Goal: Register for event/course: Sign up to attend an event or enroll in a course

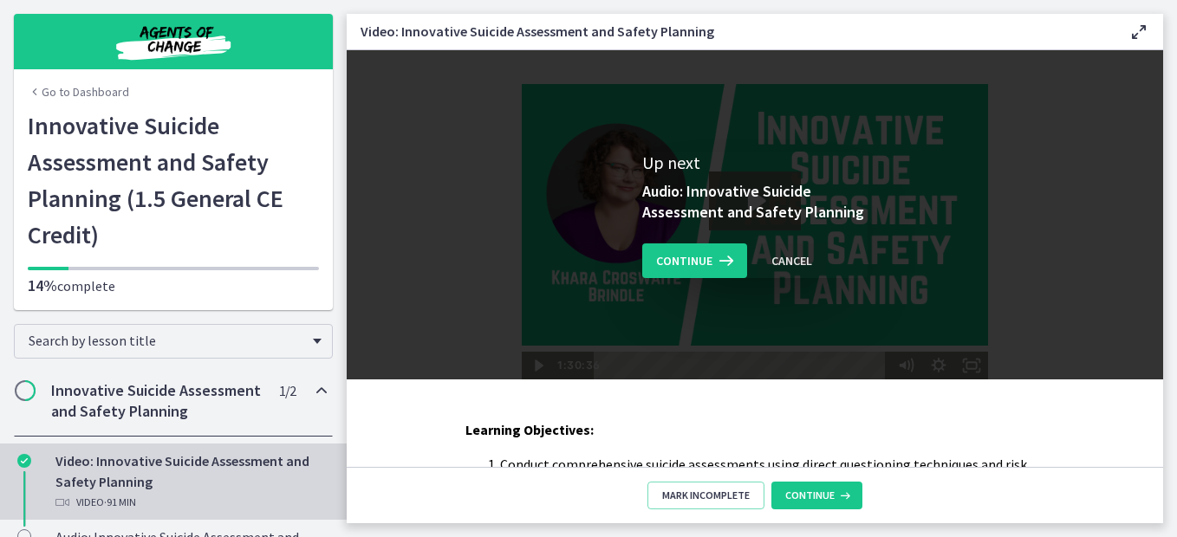
click at [789, 255] on div "Cancel" at bounding box center [791, 260] width 41 height 21
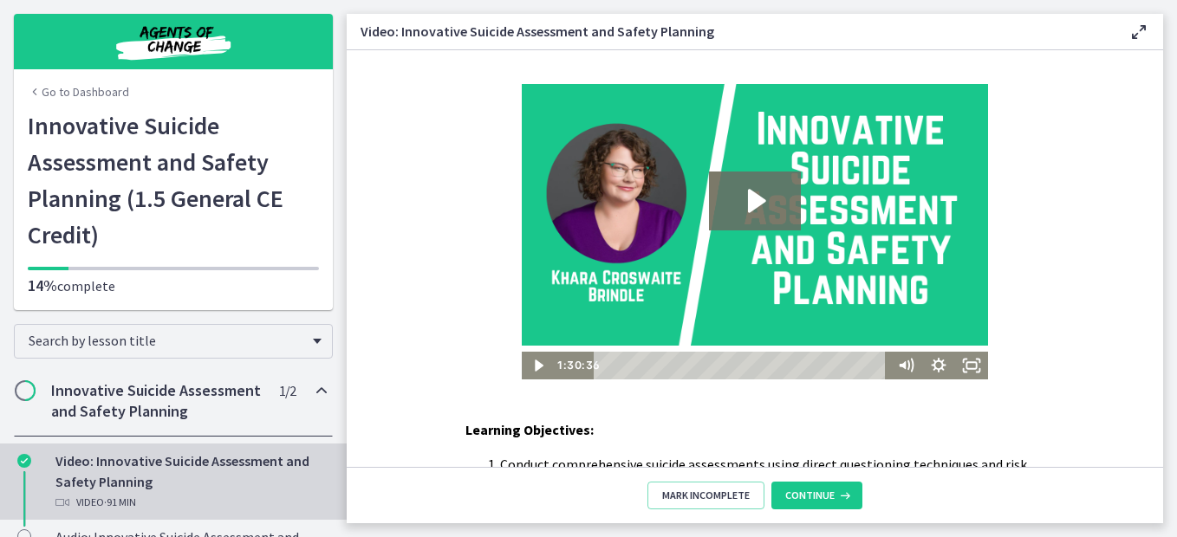
scroll to position [280, 0]
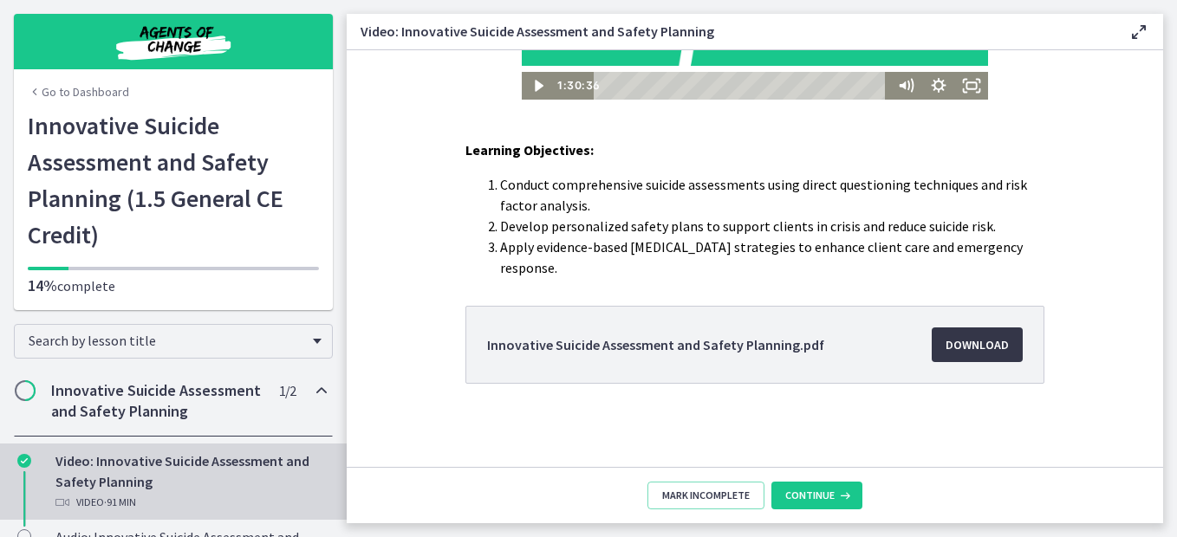
click at [982, 337] on span "Download Opens in a new window" at bounding box center [976, 344] width 63 height 21
click at [794, 492] on span "Continue" at bounding box center [809, 496] width 49 height 14
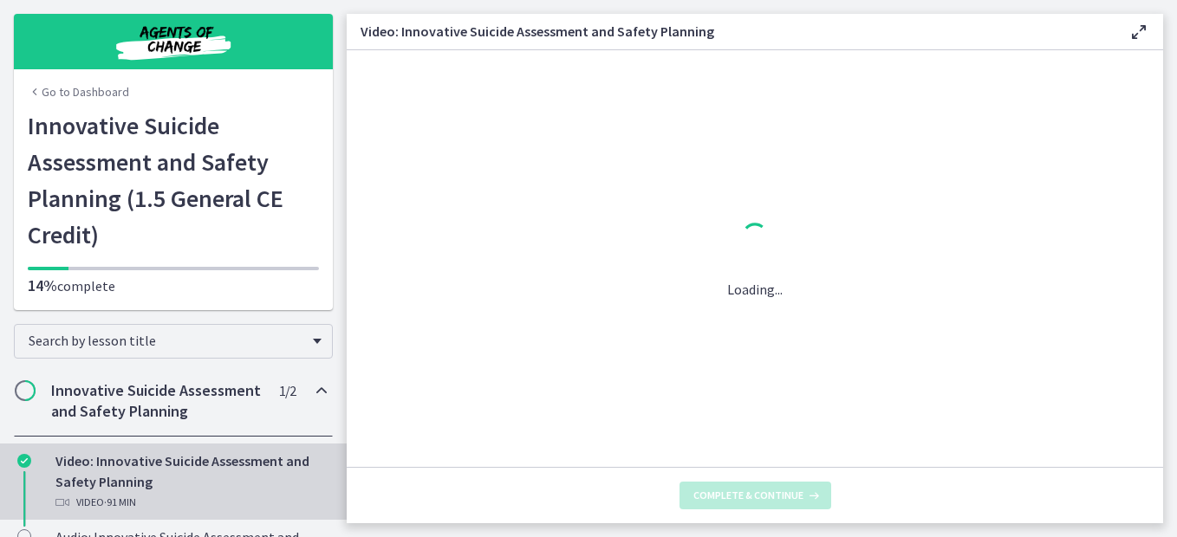
scroll to position [0, 0]
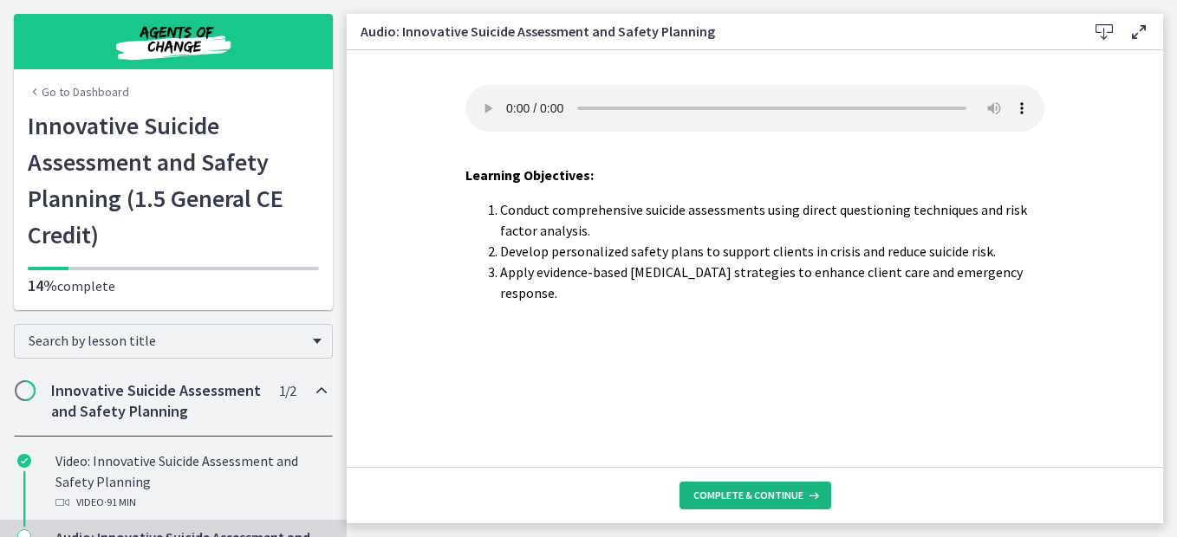
click at [798, 501] on span "Complete & continue" at bounding box center [748, 496] width 110 height 14
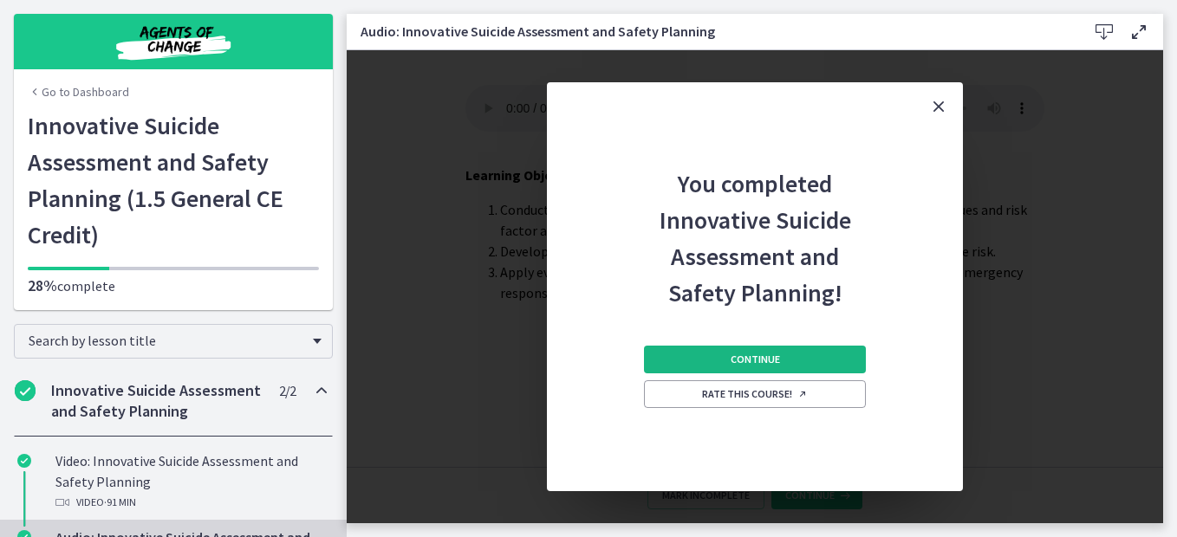
click at [838, 366] on button "Continue" at bounding box center [755, 360] width 222 height 28
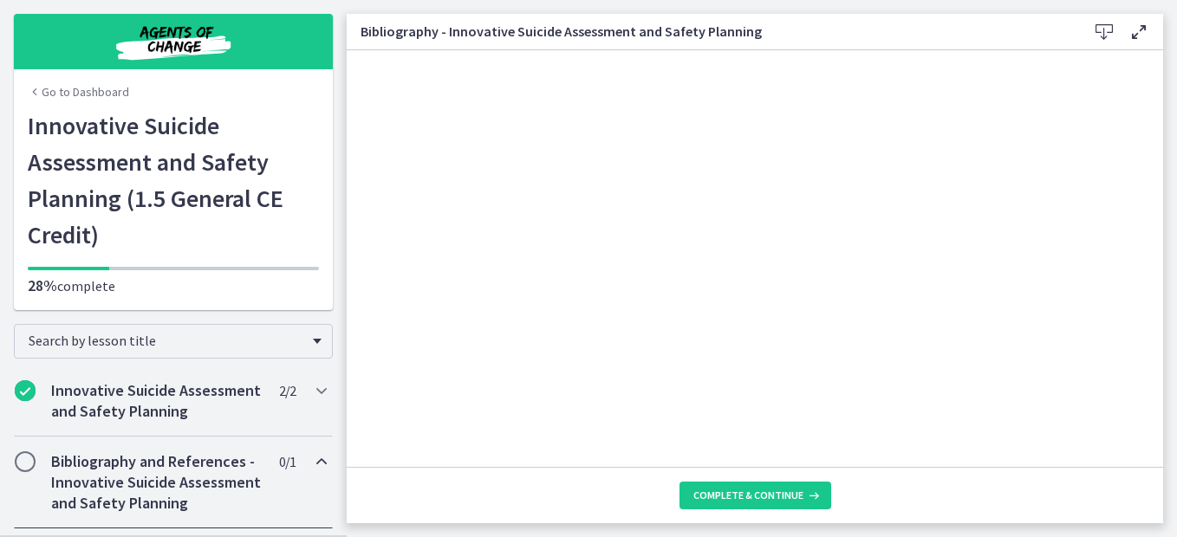
click at [1103, 36] on icon at bounding box center [1104, 32] width 21 height 21
click at [724, 496] on span "Complete & continue" at bounding box center [748, 496] width 110 height 14
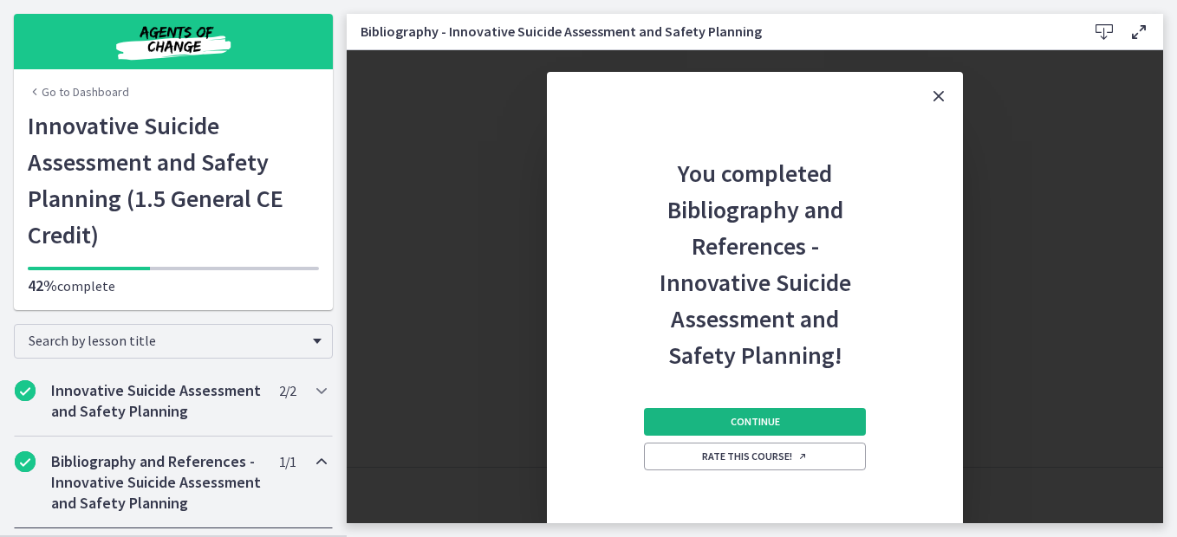
click at [803, 428] on button "Continue" at bounding box center [755, 422] width 222 height 28
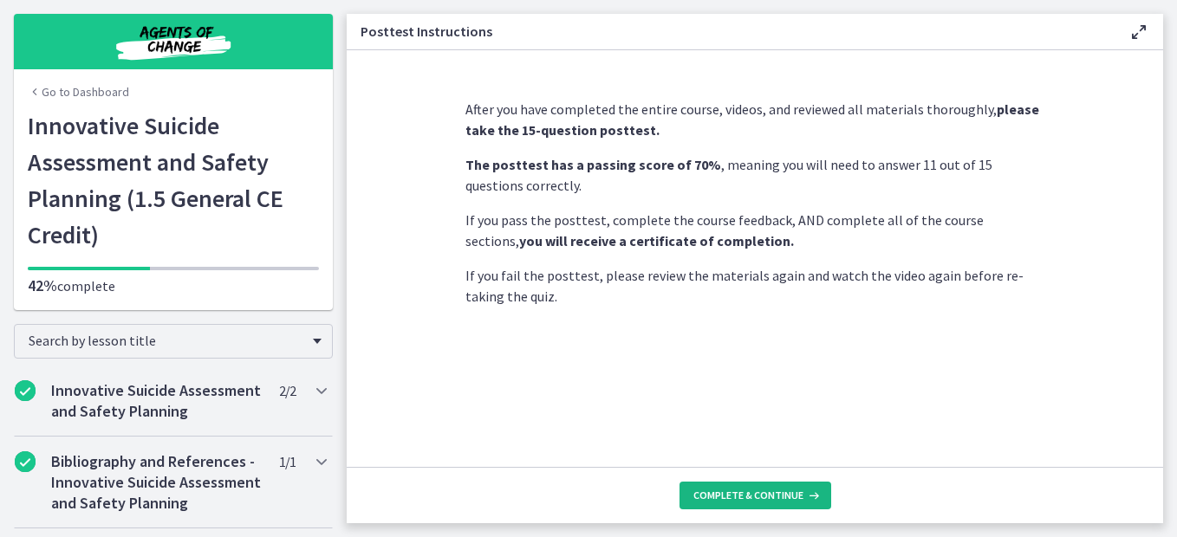
click at [744, 497] on span "Complete & continue" at bounding box center [748, 496] width 110 height 14
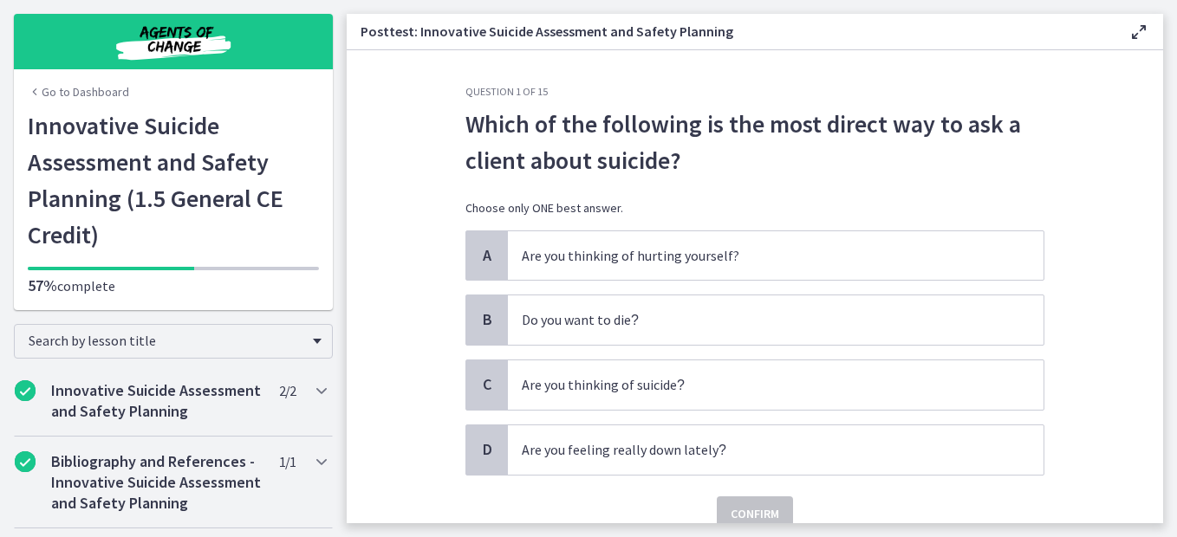
click at [1075, 155] on section "Question 1 of 15 Which of the following is the most direct way to ask a client …" at bounding box center [755, 286] width 816 height 473
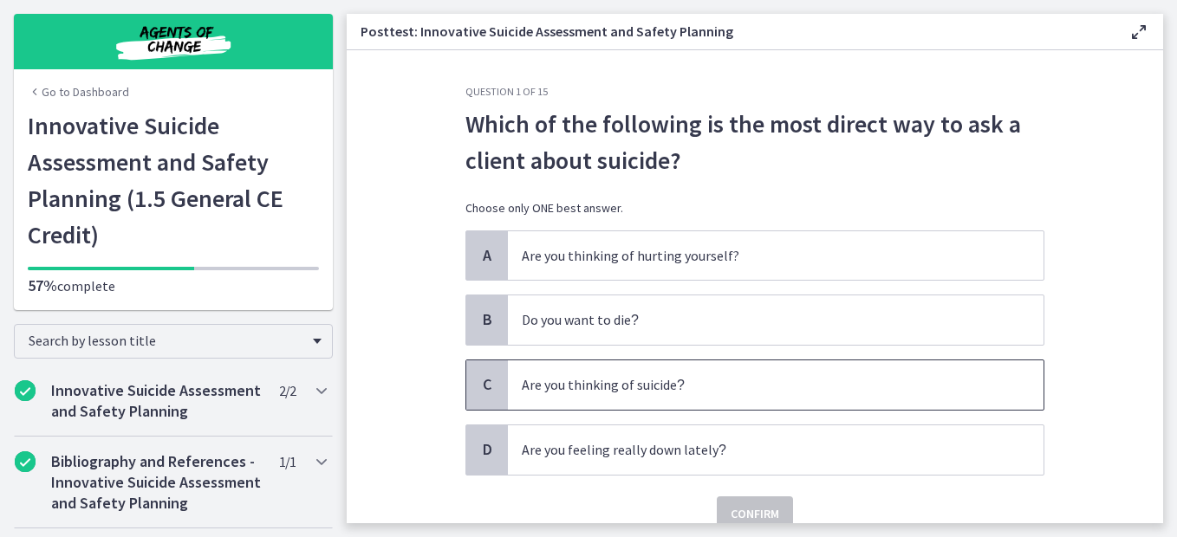
click at [843, 387] on p "Are you thinking of suicide ?" at bounding box center [758, 385] width 473 height 22
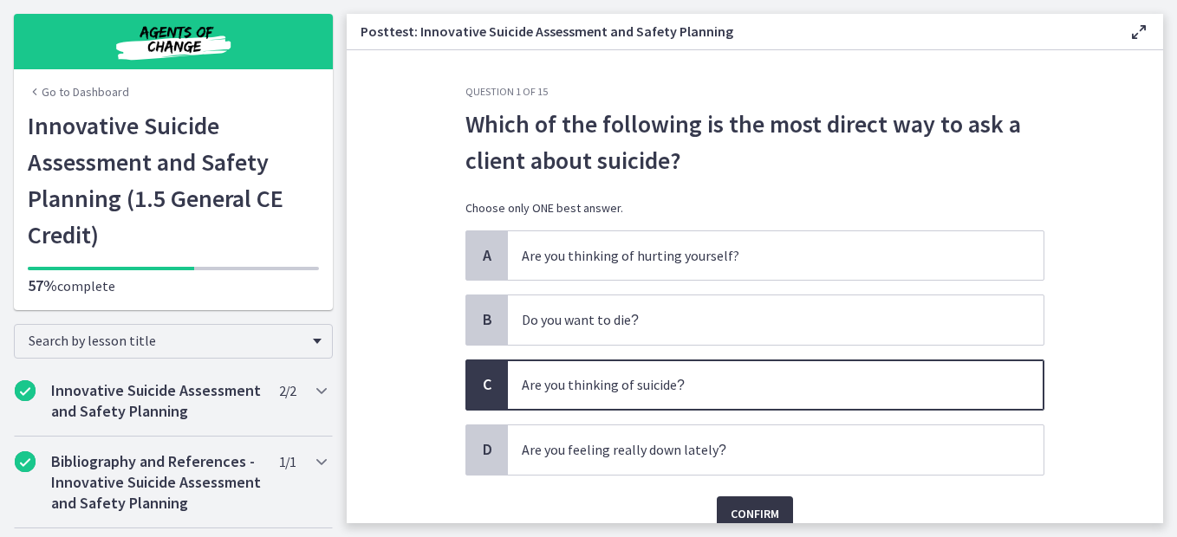
click at [757, 506] on span "Confirm" at bounding box center [754, 513] width 49 height 21
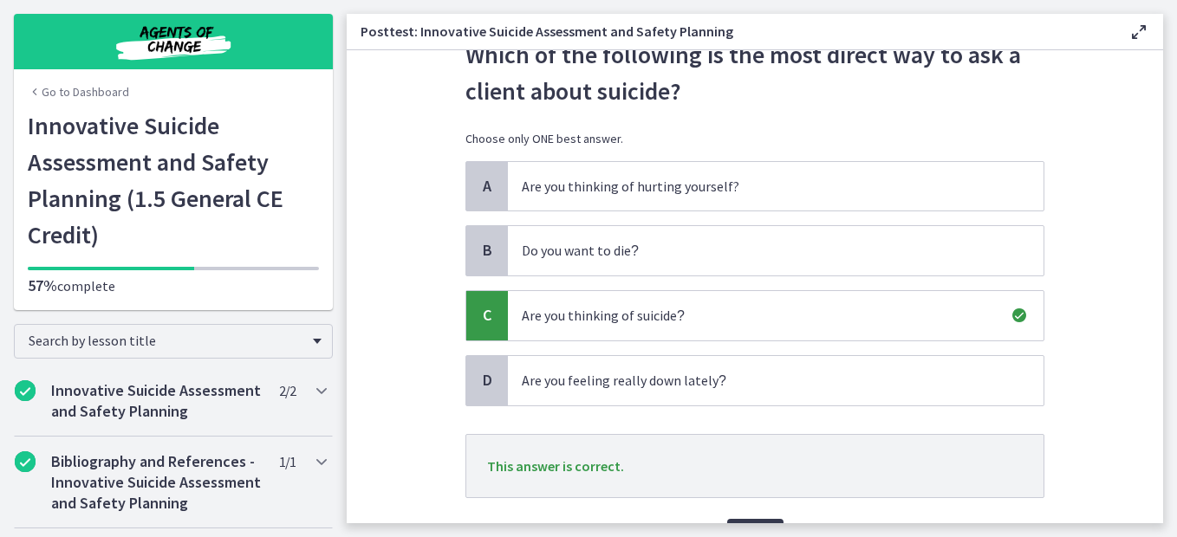
scroll to position [169, 0]
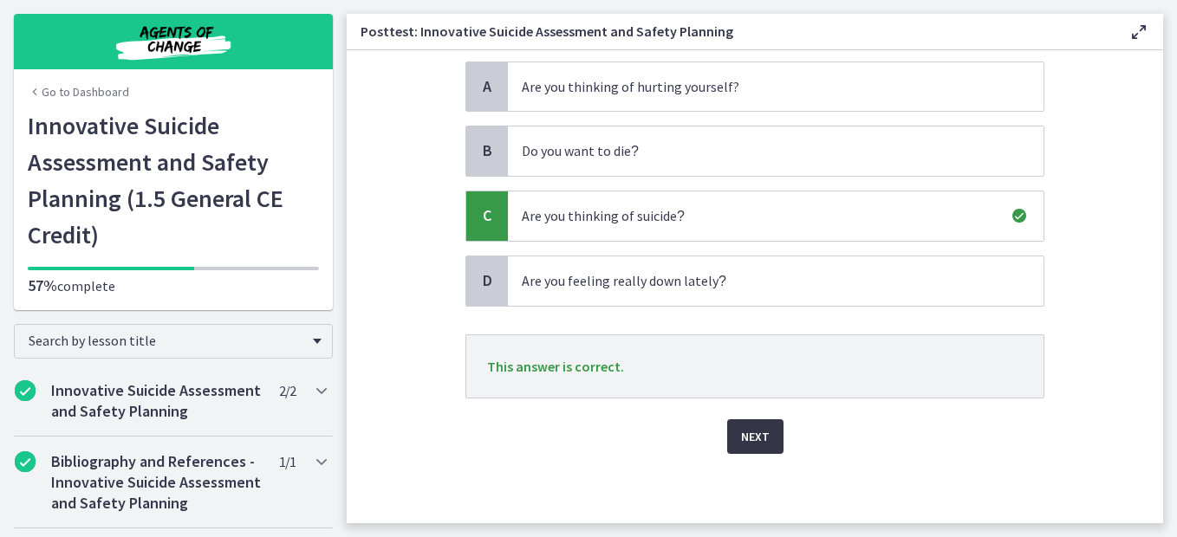
click at [743, 441] on span "Next" at bounding box center [755, 436] width 29 height 21
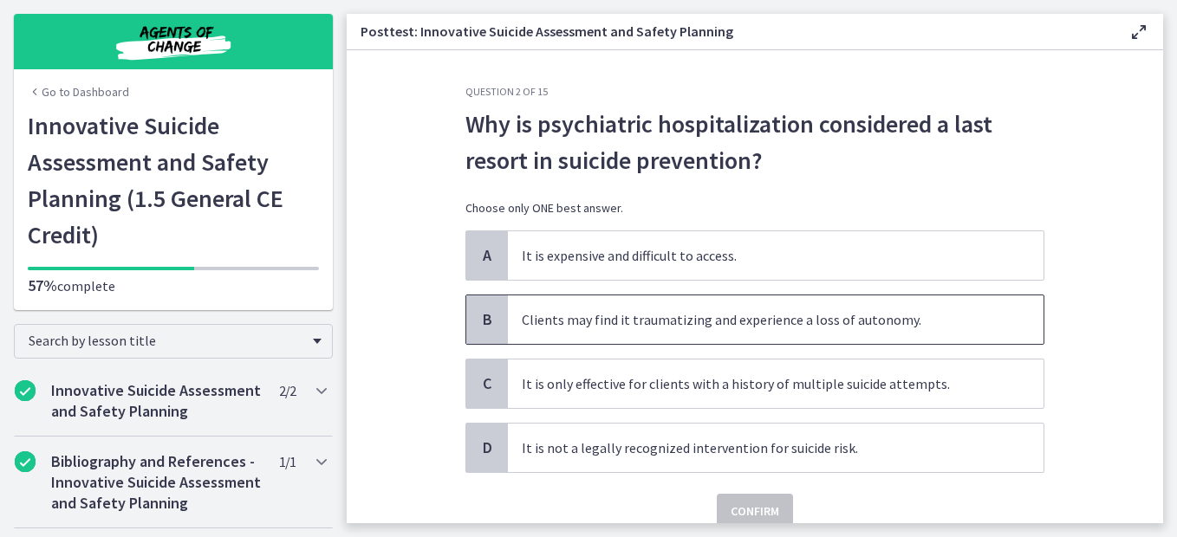
click at [865, 327] on span "Clients may find it traumatizing and experience a loss of autonomy." at bounding box center [775, 319] width 535 height 49
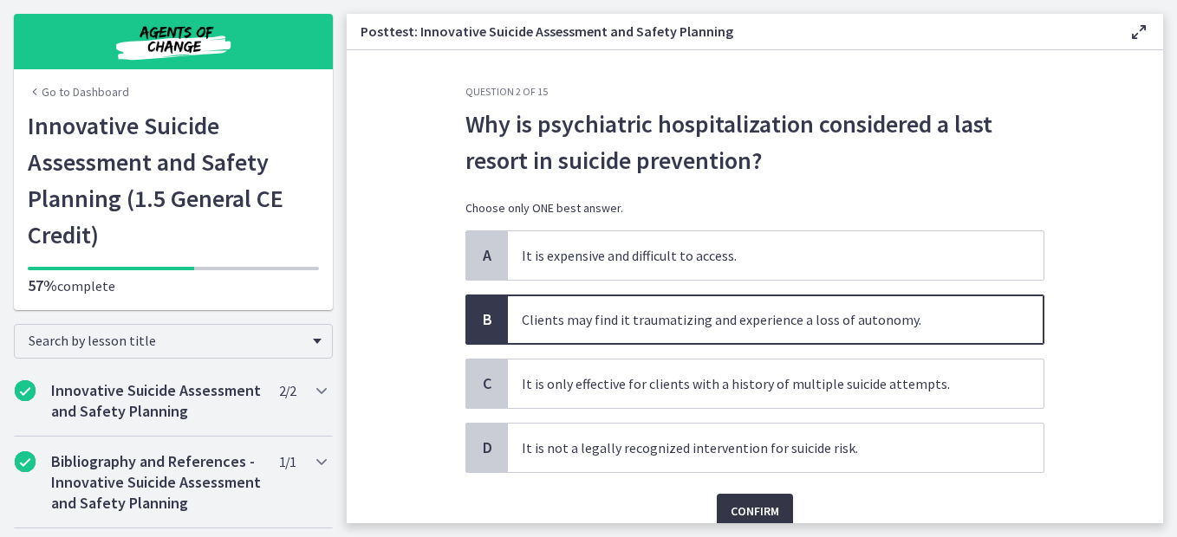
click at [756, 514] on span "Confirm" at bounding box center [754, 511] width 49 height 21
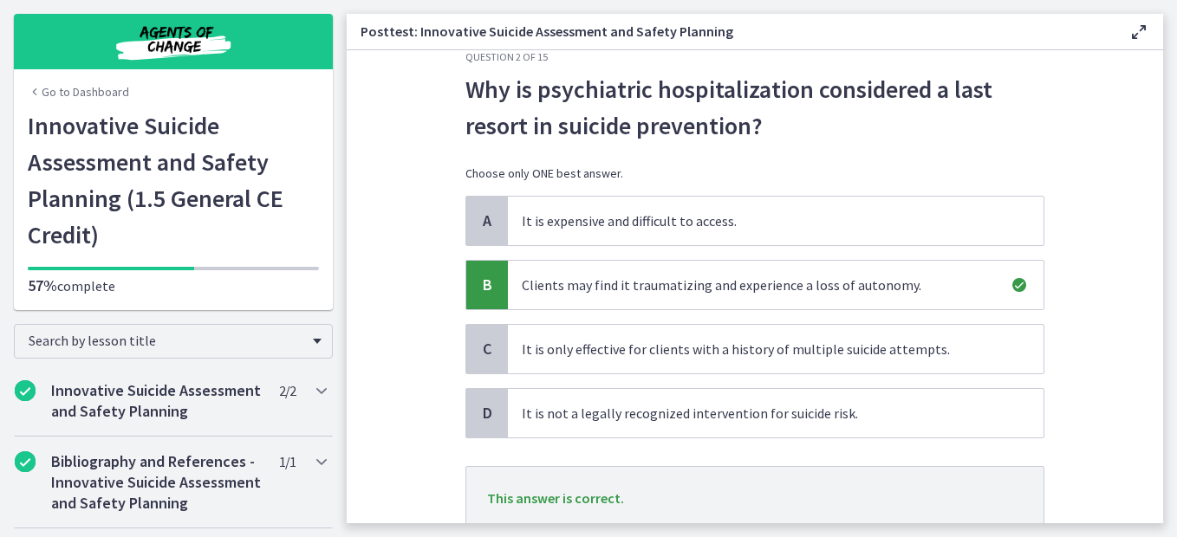
scroll to position [166, 0]
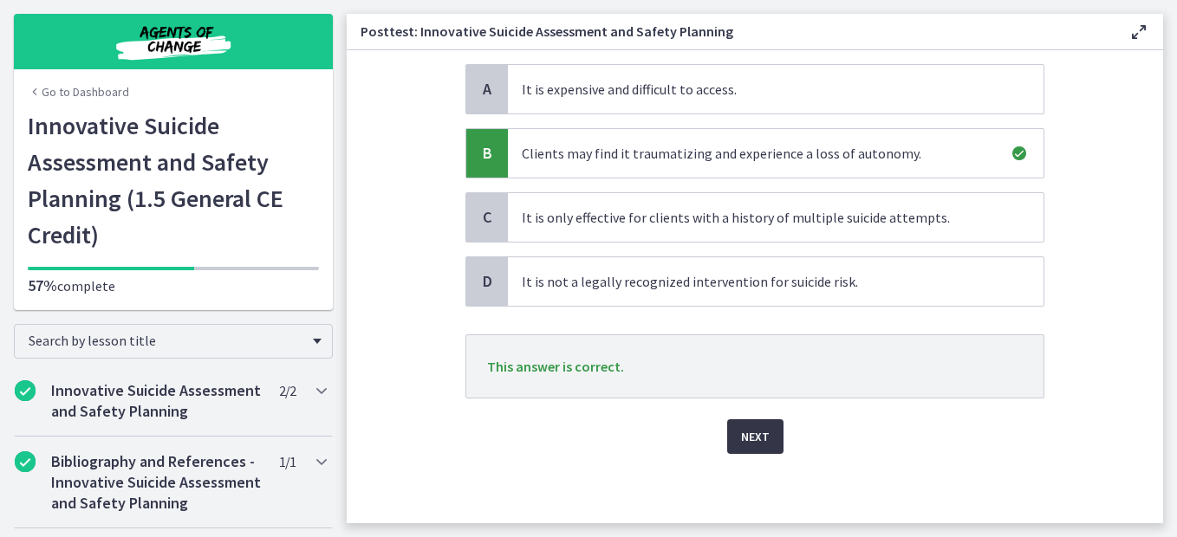
click at [775, 443] on button "Next" at bounding box center [755, 436] width 56 height 35
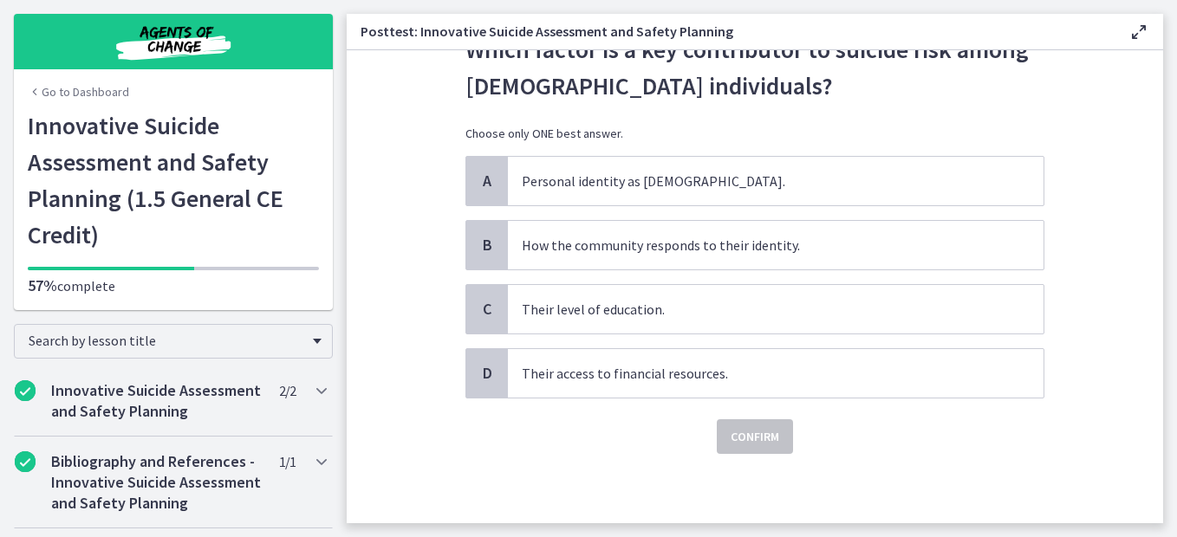
scroll to position [0, 0]
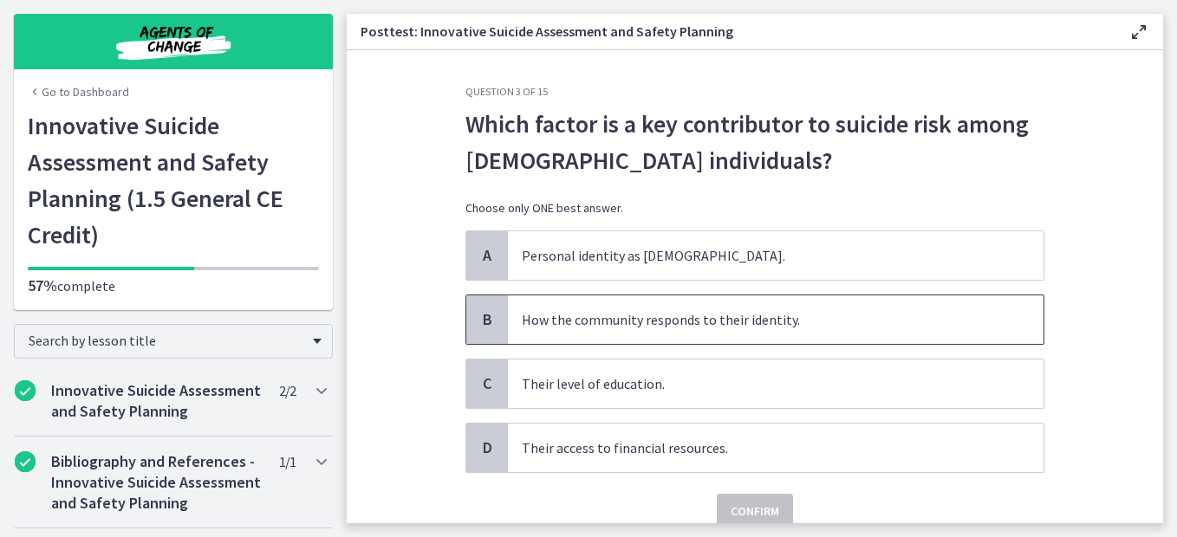
click at [982, 321] on span "How the community responds to their identity." at bounding box center [775, 319] width 535 height 49
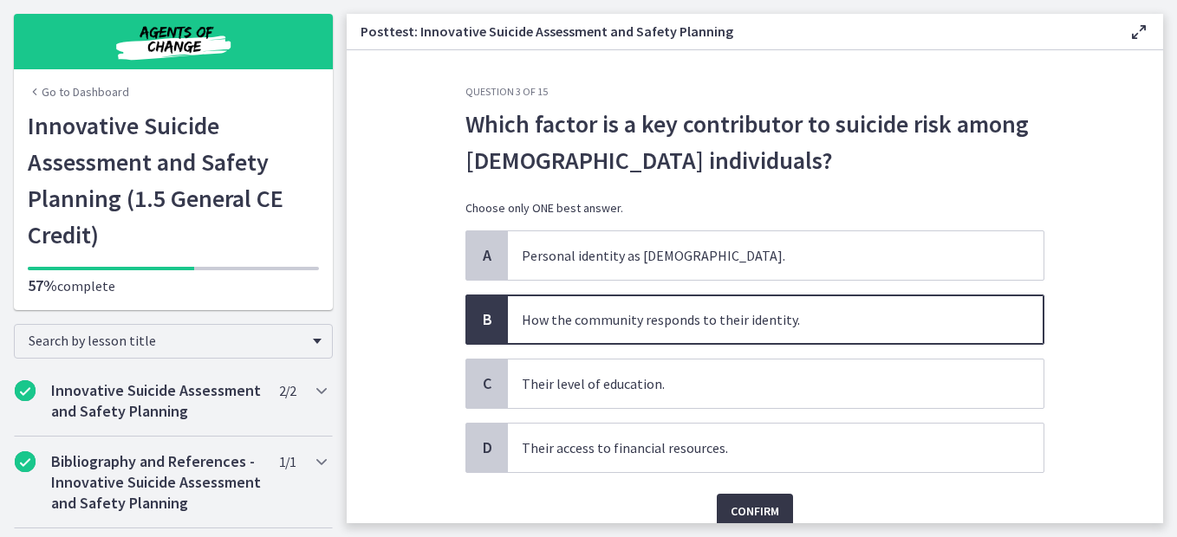
click at [767, 503] on span "Confirm" at bounding box center [754, 511] width 49 height 21
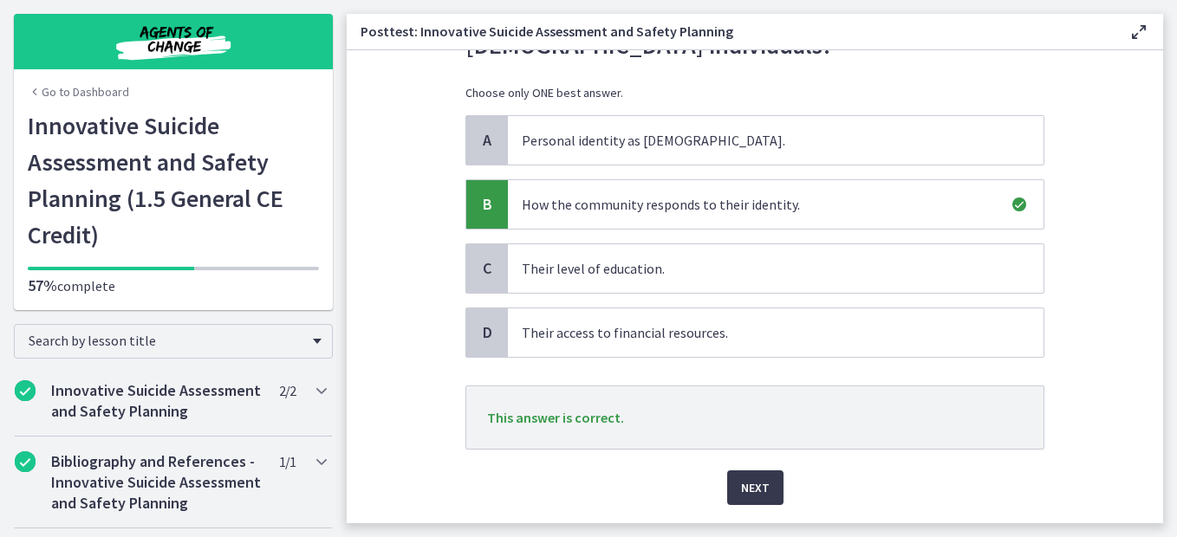
scroll to position [166, 0]
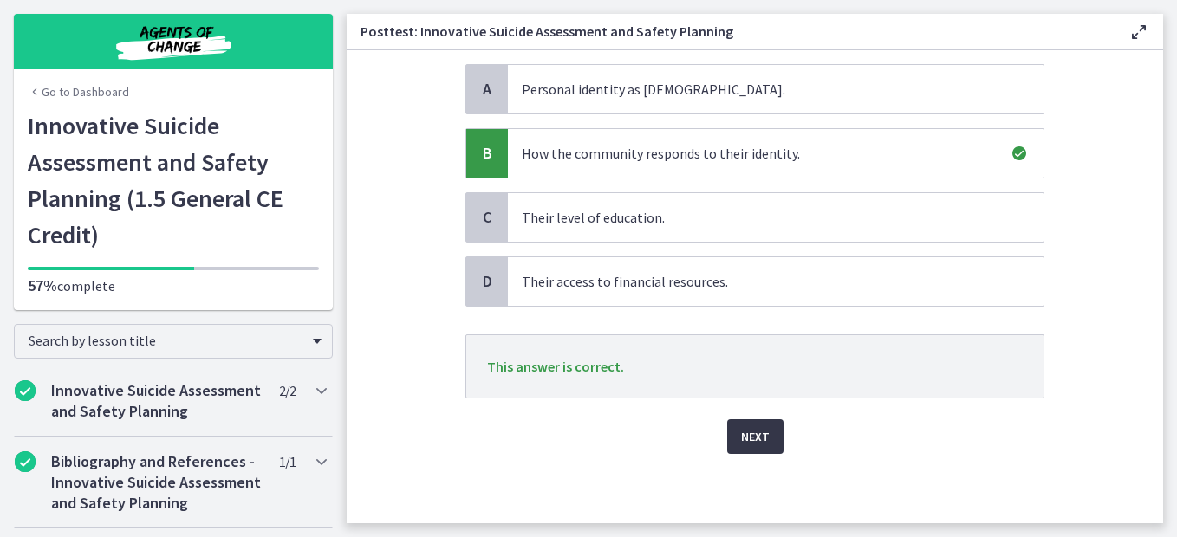
click at [764, 449] on button "Next" at bounding box center [755, 436] width 56 height 35
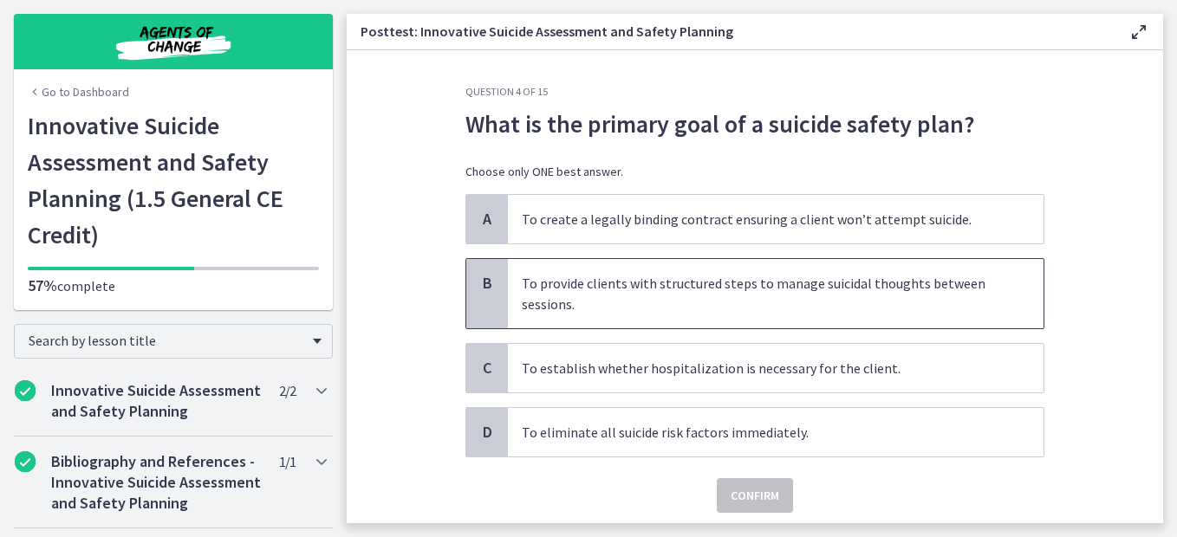
click at [976, 288] on span "To provide clients with structured steps to manage suicidal thoughts between se…" at bounding box center [775, 293] width 535 height 69
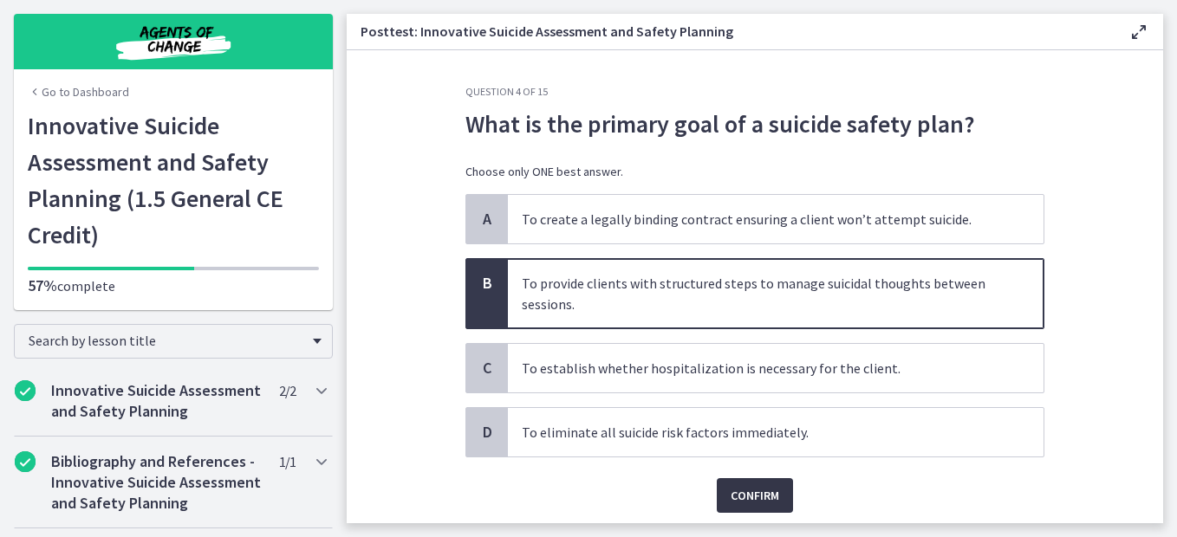
click at [750, 503] on span "Confirm" at bounding box center [754, 495] width 49 height 21
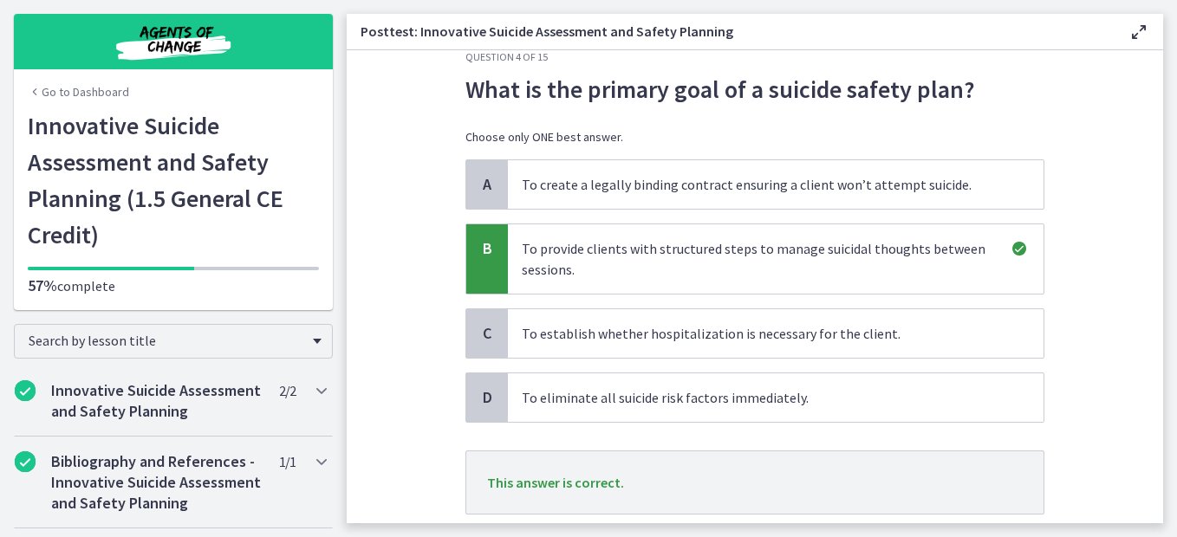
scroll to position [151, 0]
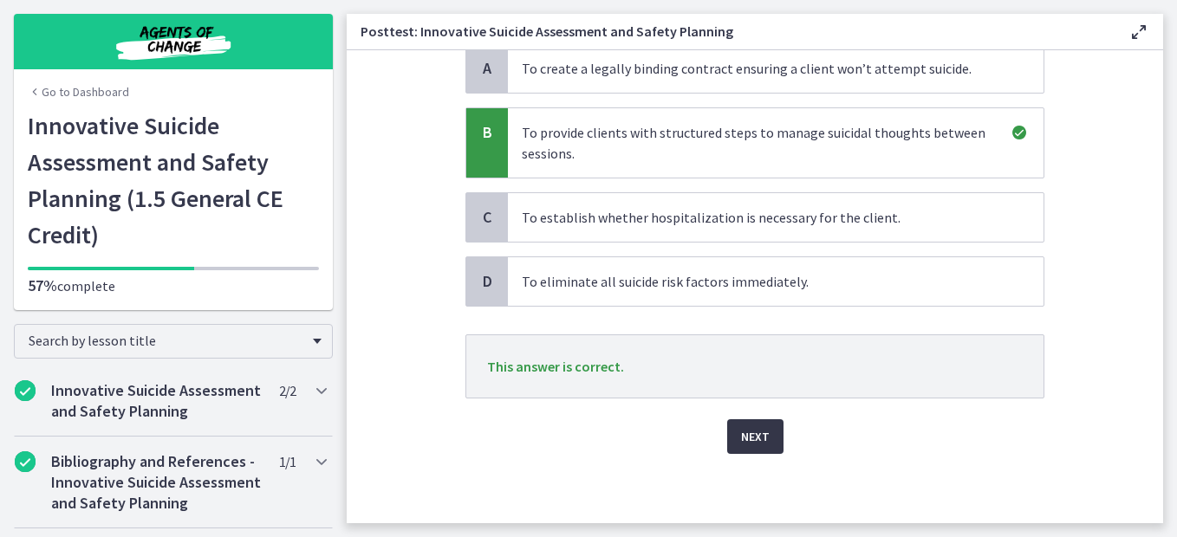
click at [743, 445] on span "Next" at bounding box center [755, 436] width 29 height 21
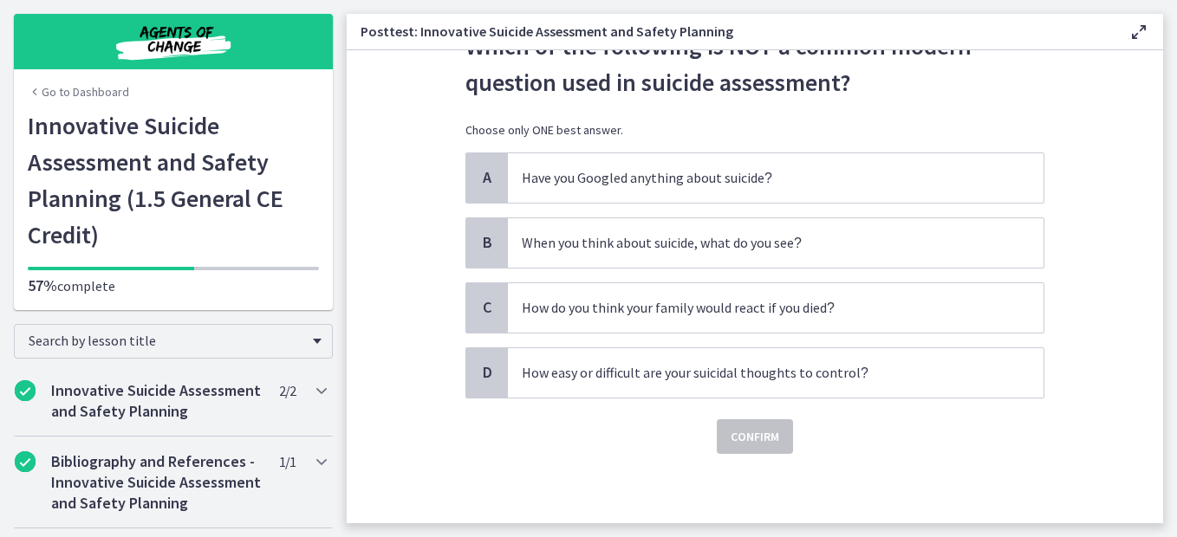
scroll to position [0, 0]
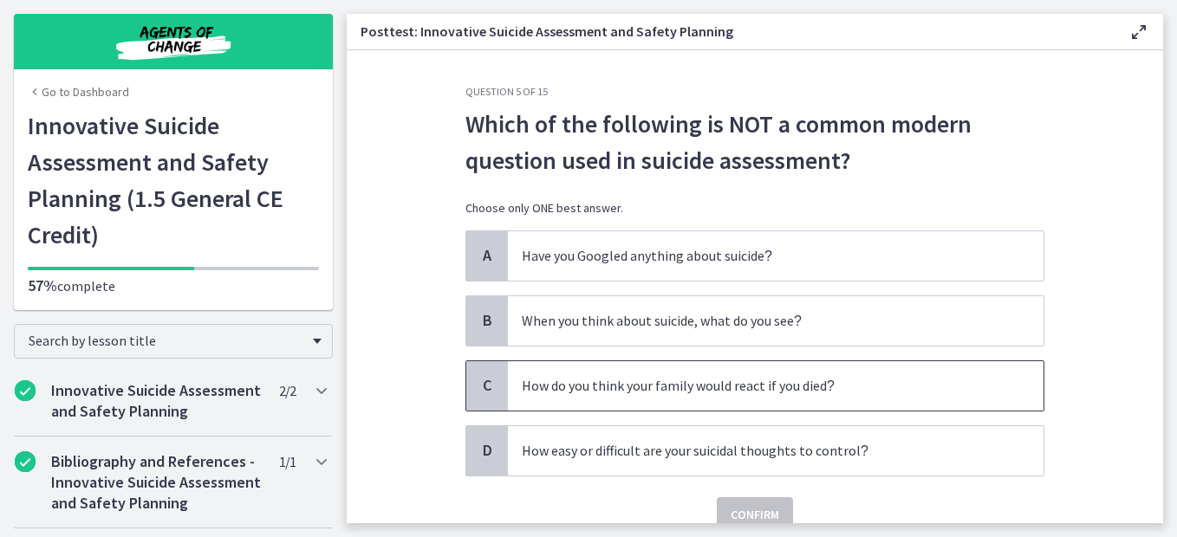
click at [828, 385] on p "How do you think your family would react if you died ?" at bounding box center [758, 386] width 473 height 22
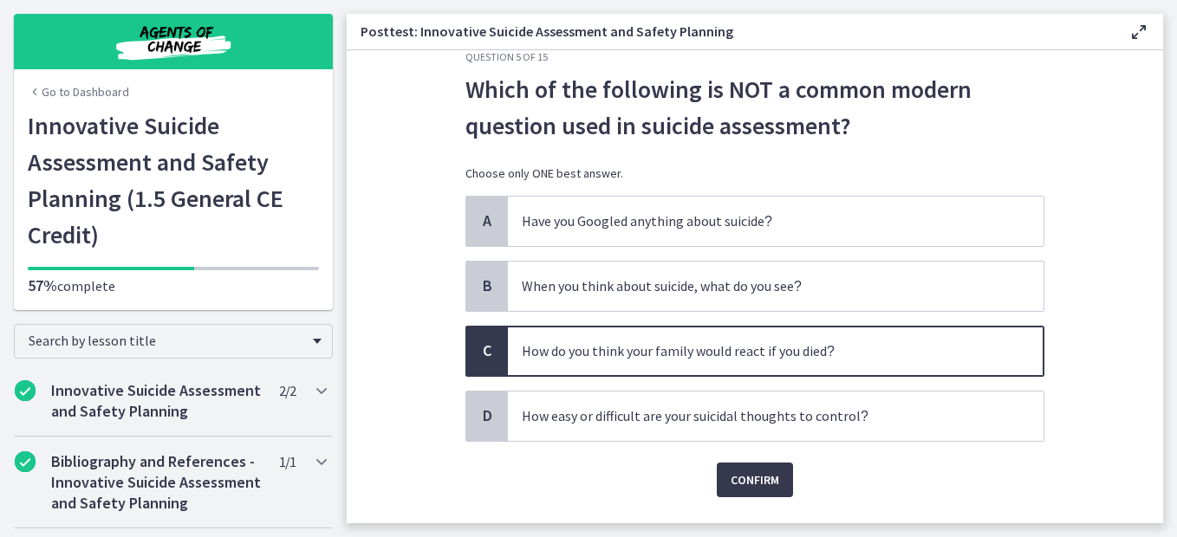
scroll to position [78, 0]
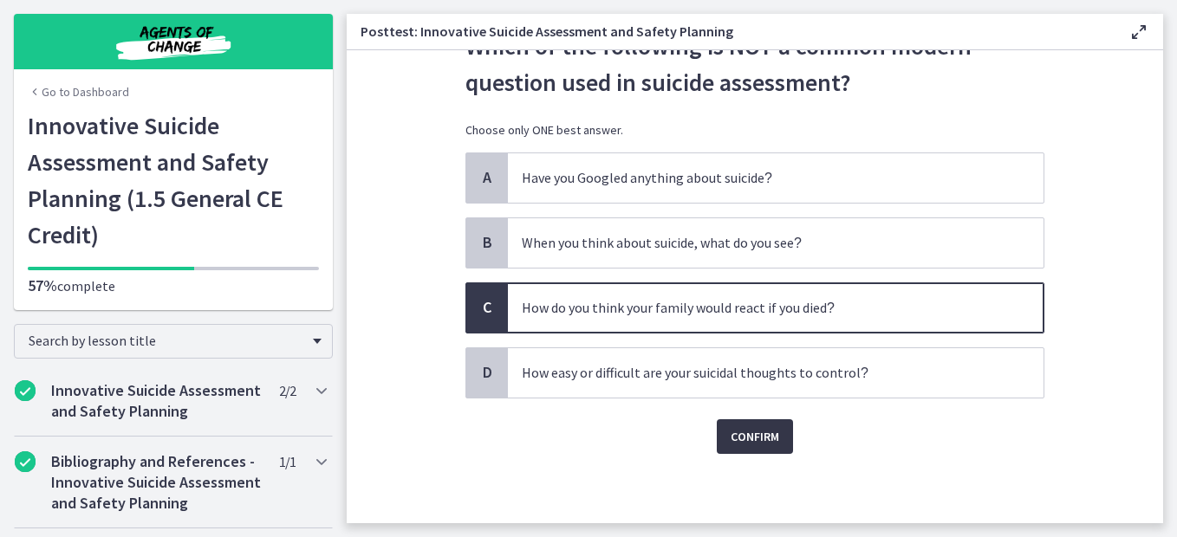
click at [777, 436] on button "Confirm" at bounding box center [755, 436] width 76 height 35
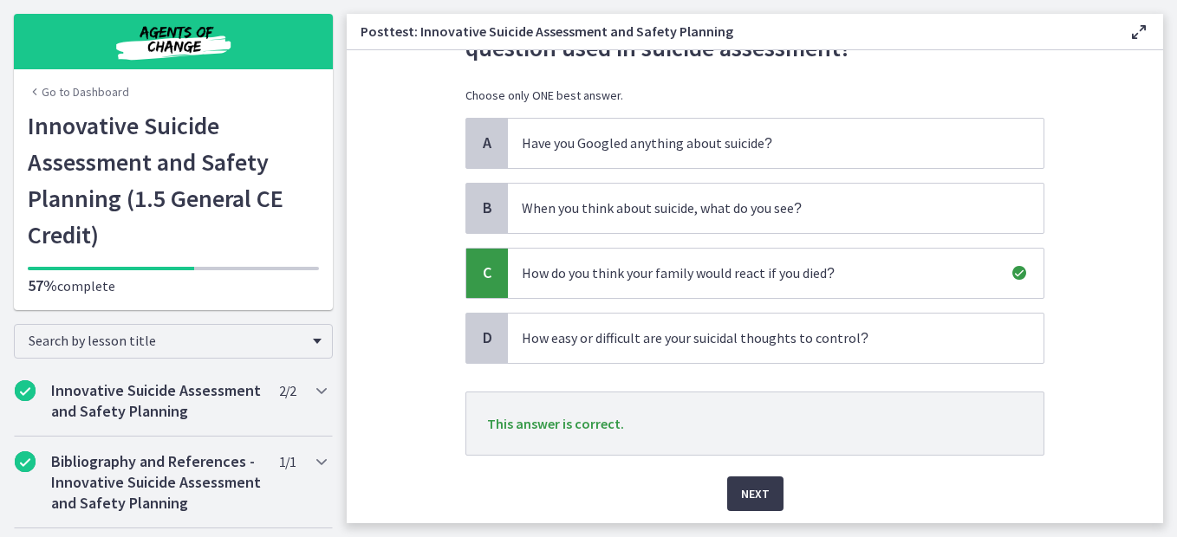
scroll to position [170, 0]
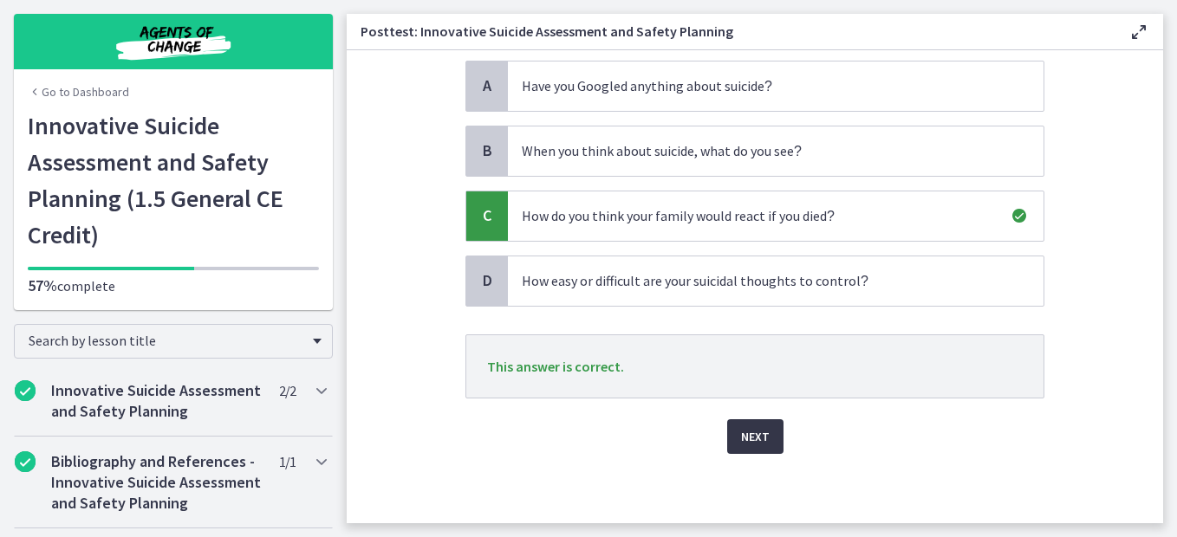
click at [741, 445] on span "Next" at bounding box center [755, 436] width 29 height 21
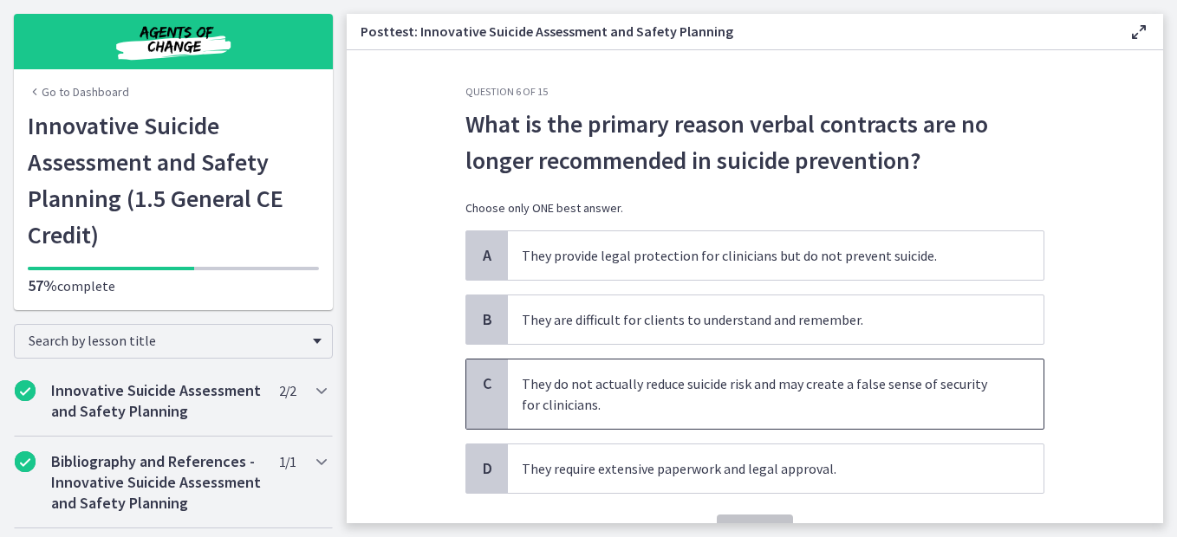
click at [921, 380] on span "They do not actually reduce suicide risk and may create a false sense of securi…" at bounding box center [775, 394] width 535 height 69
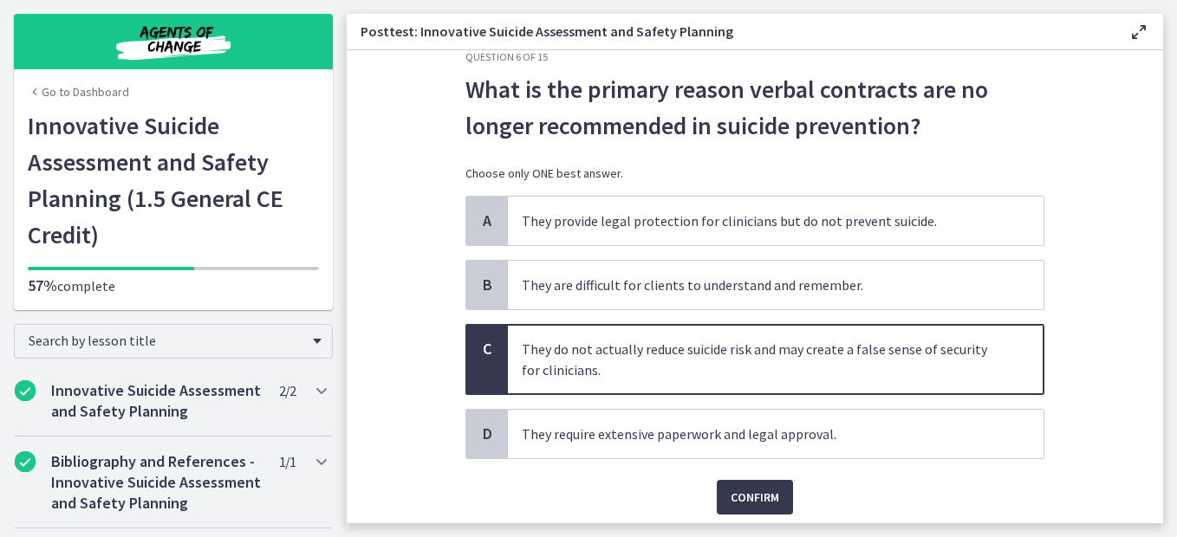
scroll to position [81, 0]
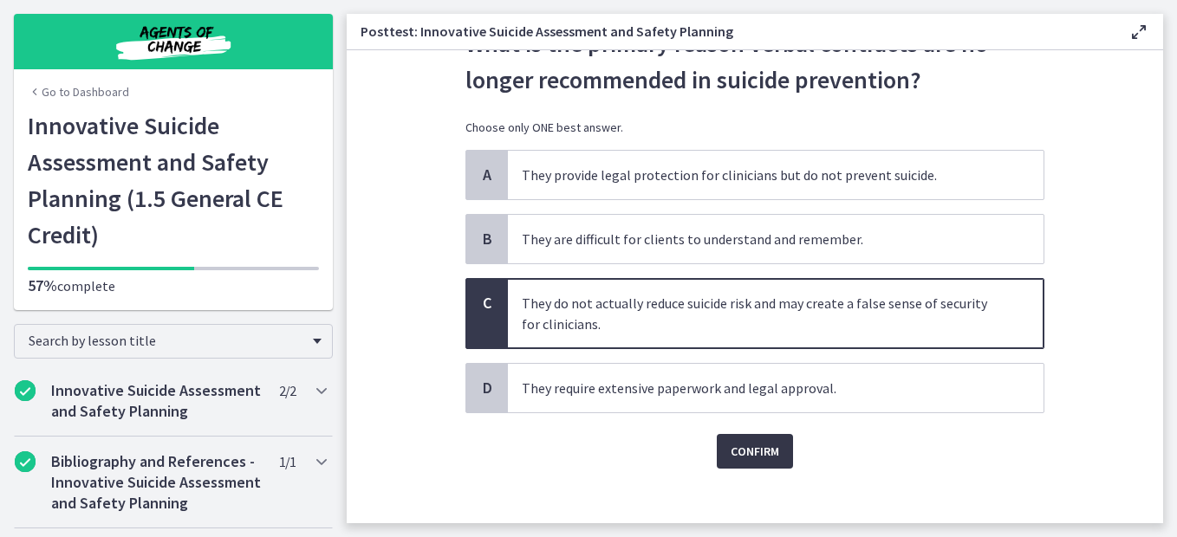
click at [763, 465] on button "Confirm" at bounding box center [755, 451] width 76 height 35
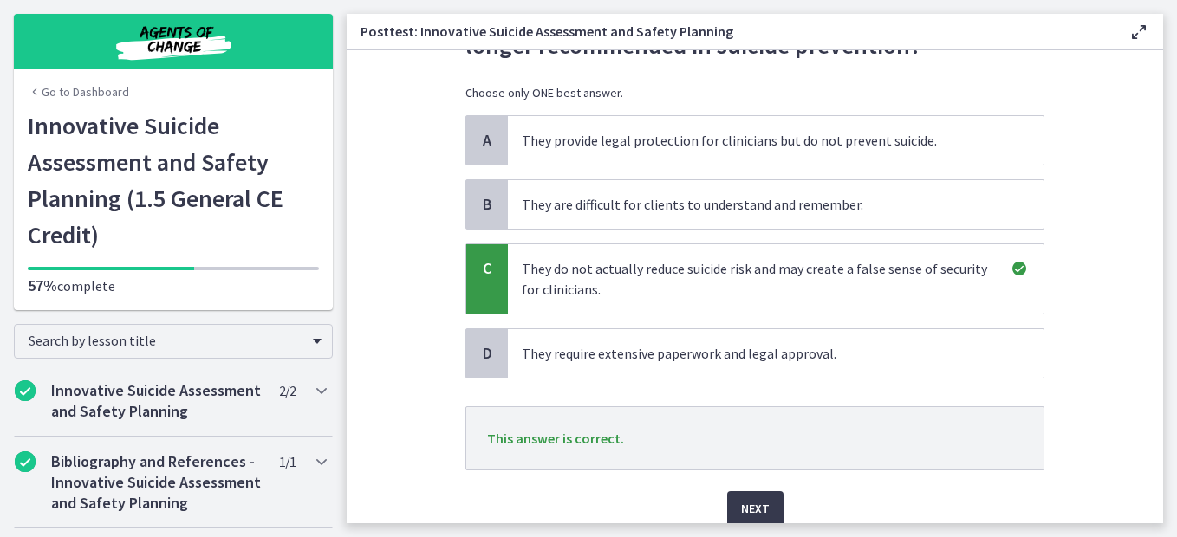
scroll to position [187, 0]
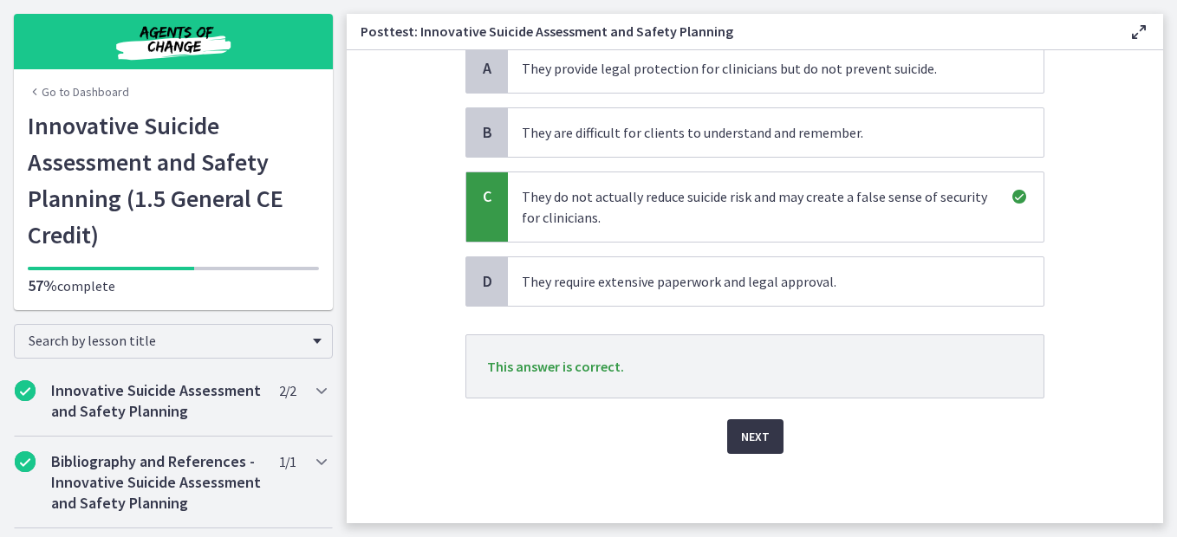
click at [746, 439] on span "Next" at bounding box center [755, 436] width 29 height 21
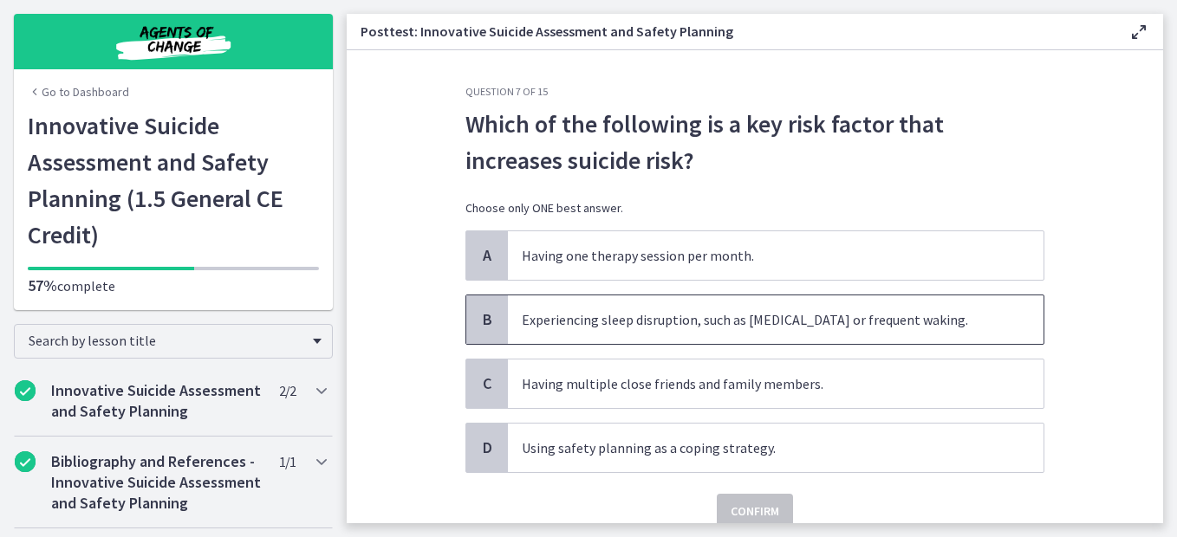
click at [915, 325] on span "Experiencing sleep disruption, such as [MEDICAL_DATA] or frequent waking." at bounding box center [775, 319] width 535 height 49
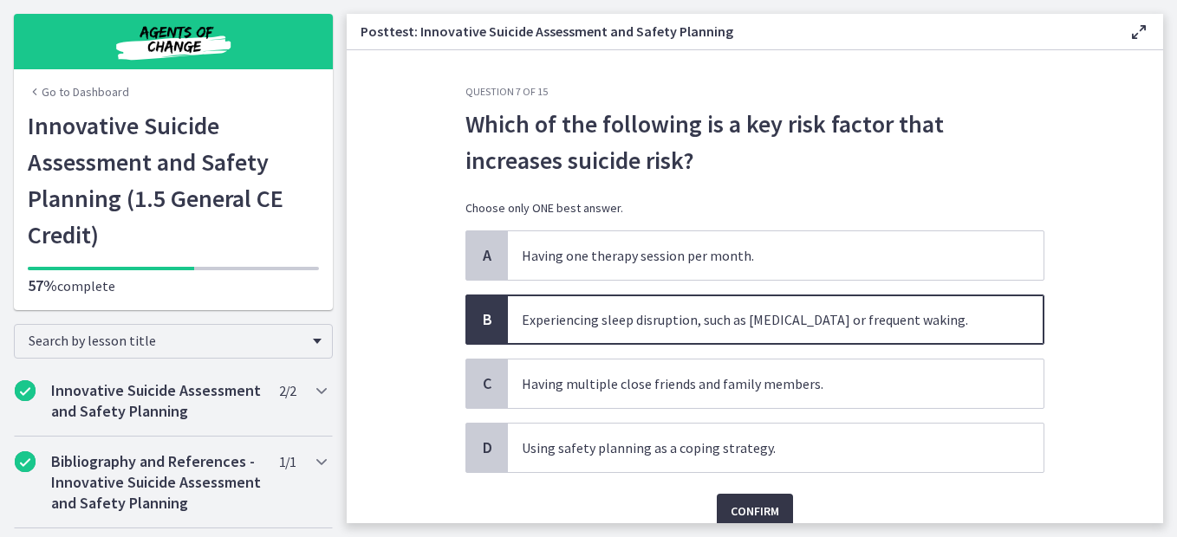
click at [763, 504] on span "Confirm" at bounding box center [754, 511] width 49 height 21
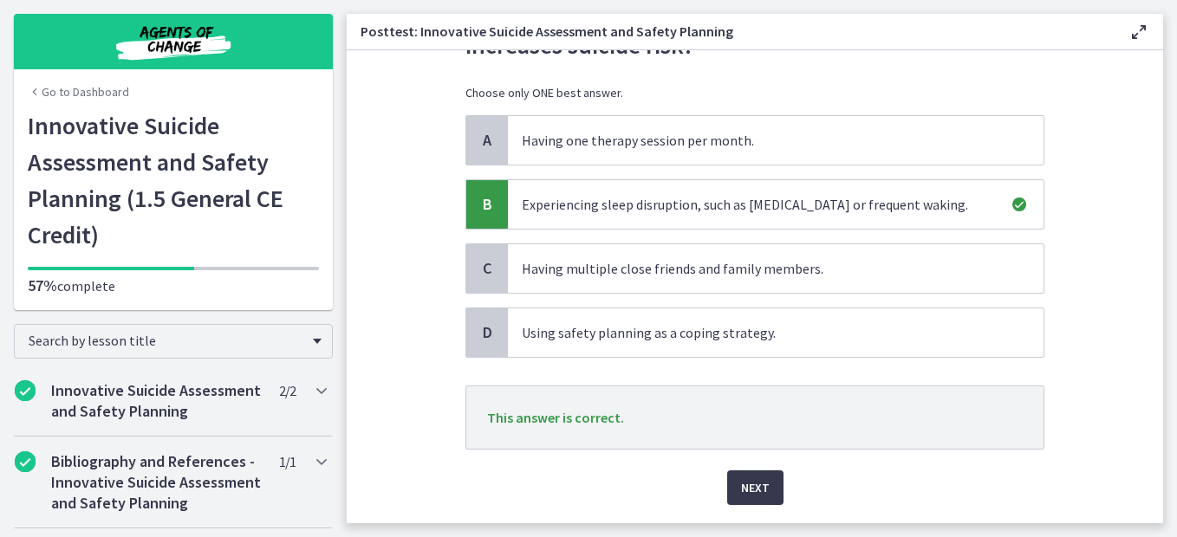
scroll to position [166, 0]
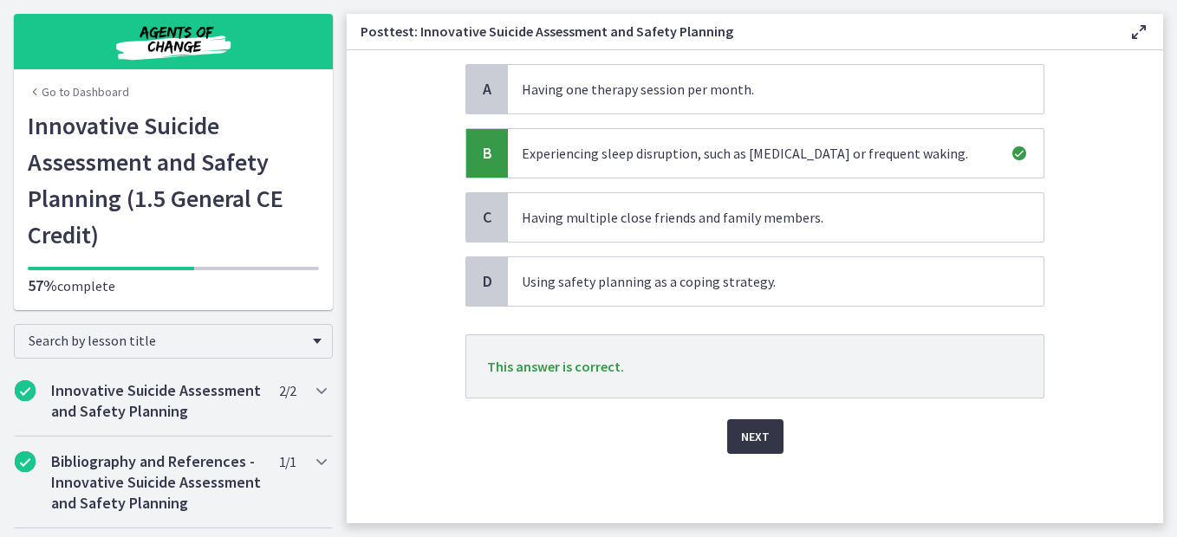
click at [766, 450] on button "Next" at bounding box center [755, 436] width 56 height 35
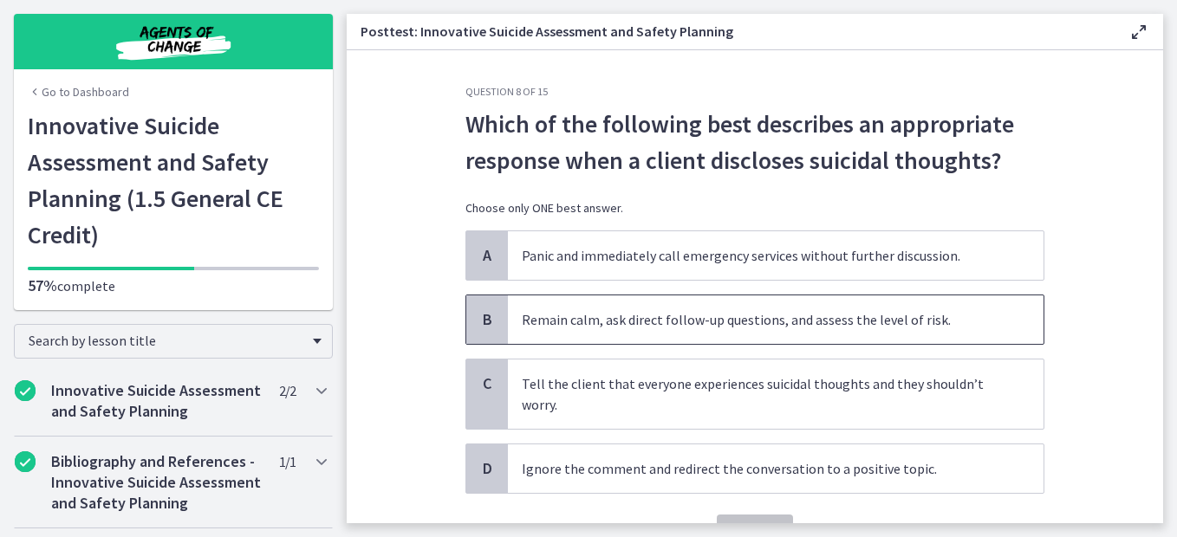
click at [977, 312] on span "Remain calm, ask direct follow-up questions, and assess the level of risk." at bounding box center [775, 319] width 535 height 49
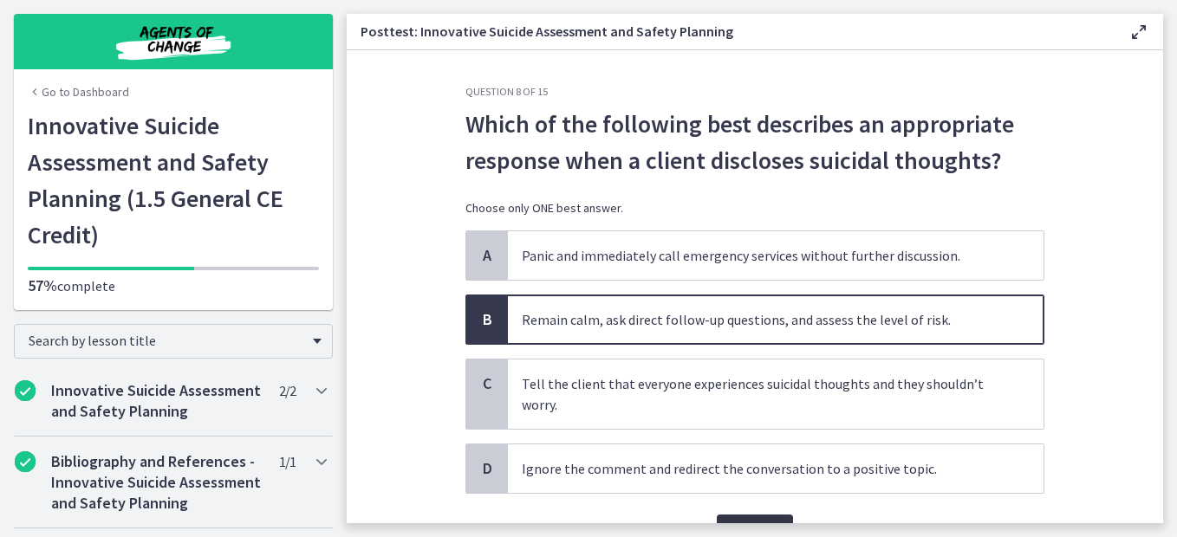
click at [775, 515] on button "Confirm" at bounding box center [755, 532] width 76 height 35
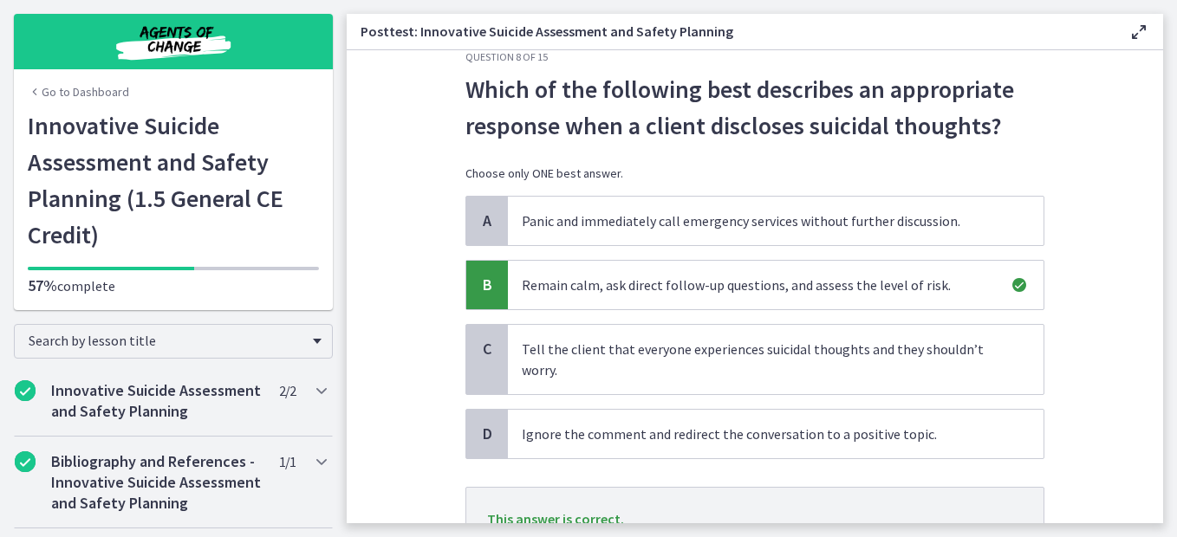
scroll to position [187, 0]
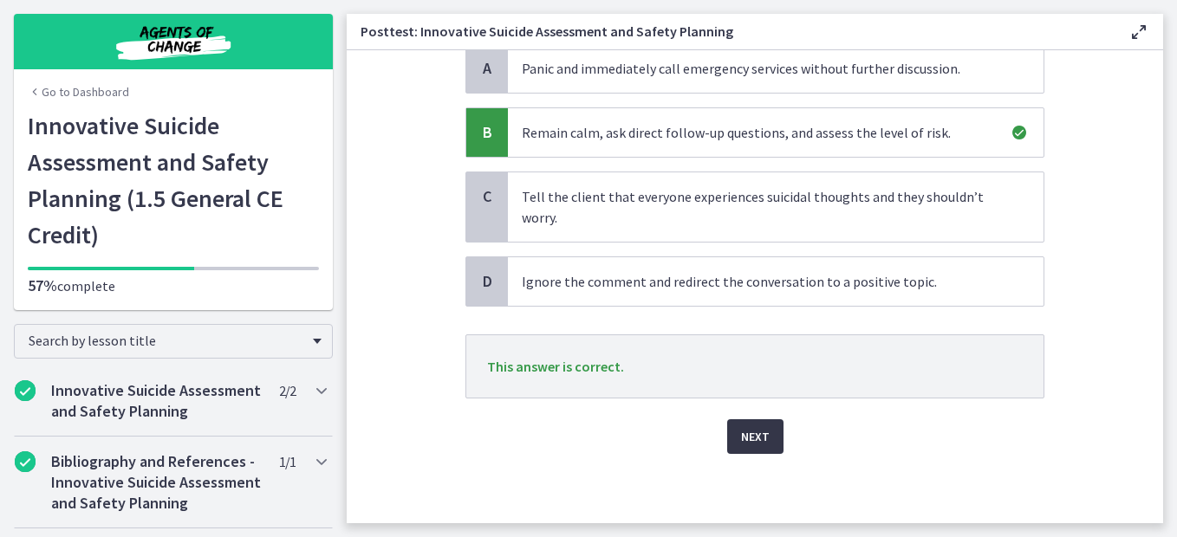
click at [744, 440] on span "Next" at bounding box center [755, 436] width 29 height 21
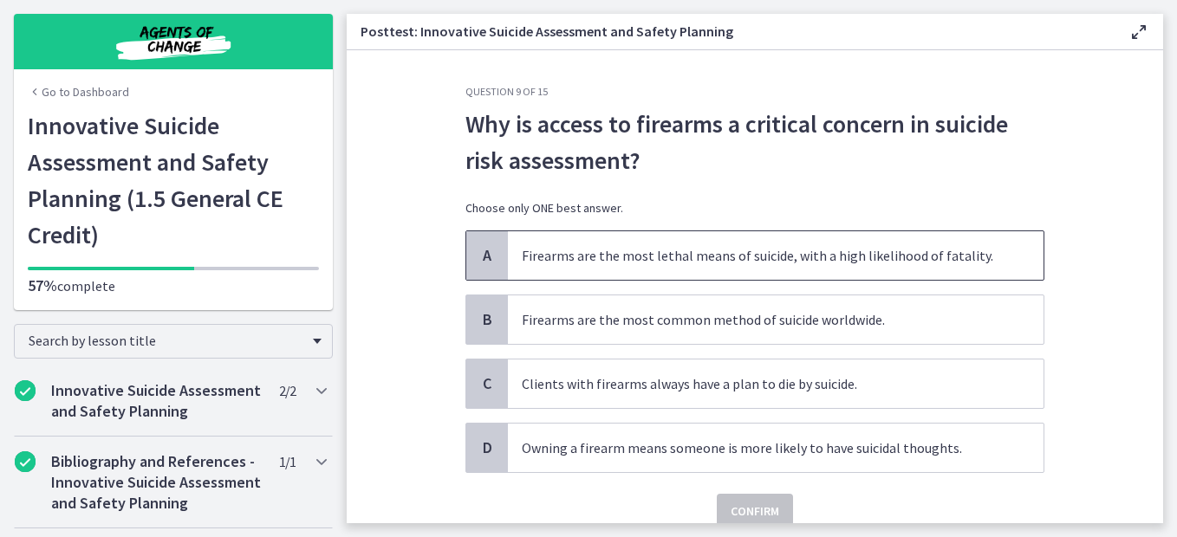
click at [925, 261] on span "Firearms are the most lethal means of suicide, with a high likelihood of fatali…" at bounding box center [775, 255] width 535 height 49
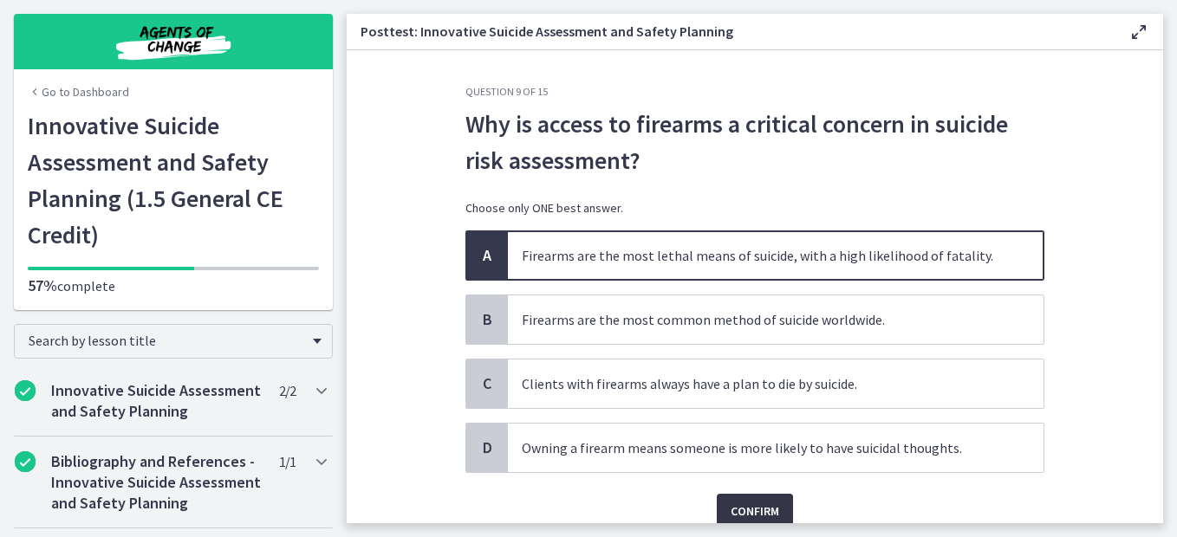
click at [750, 509] on span "Confirm" at bounding box center [754, 511] width 49 height 21
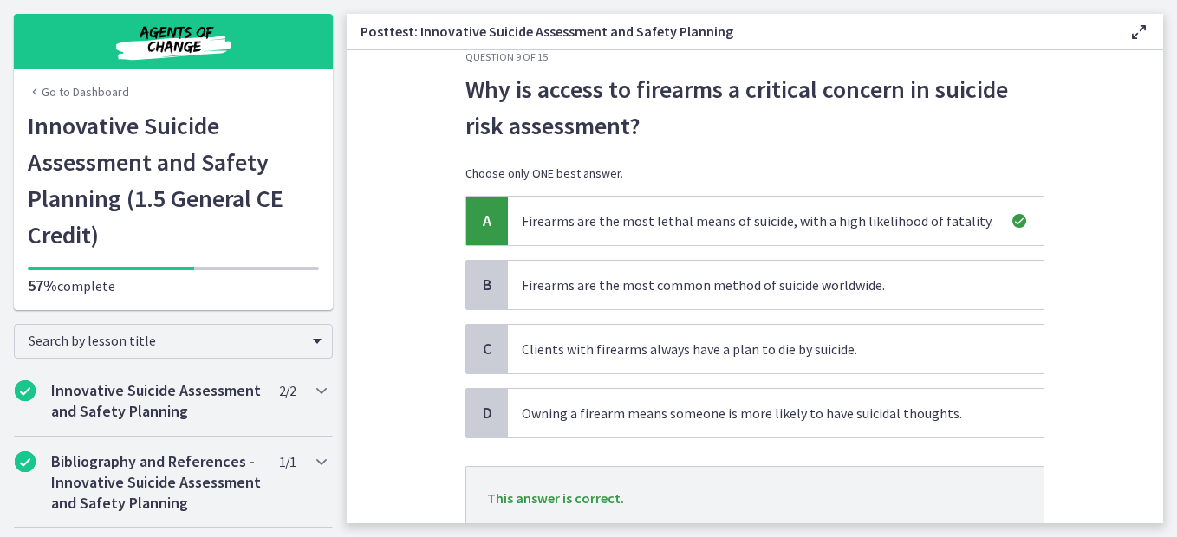
scroll to position [166, 0]
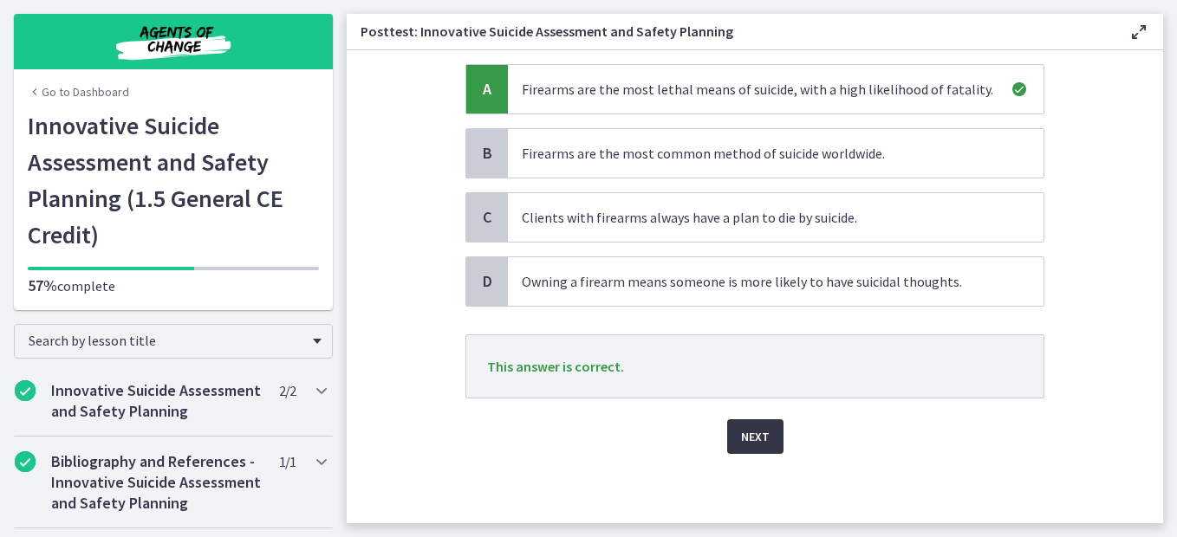
click at [759, 436] on span "Next" at bounding box center [755, 436] width 29 height 21
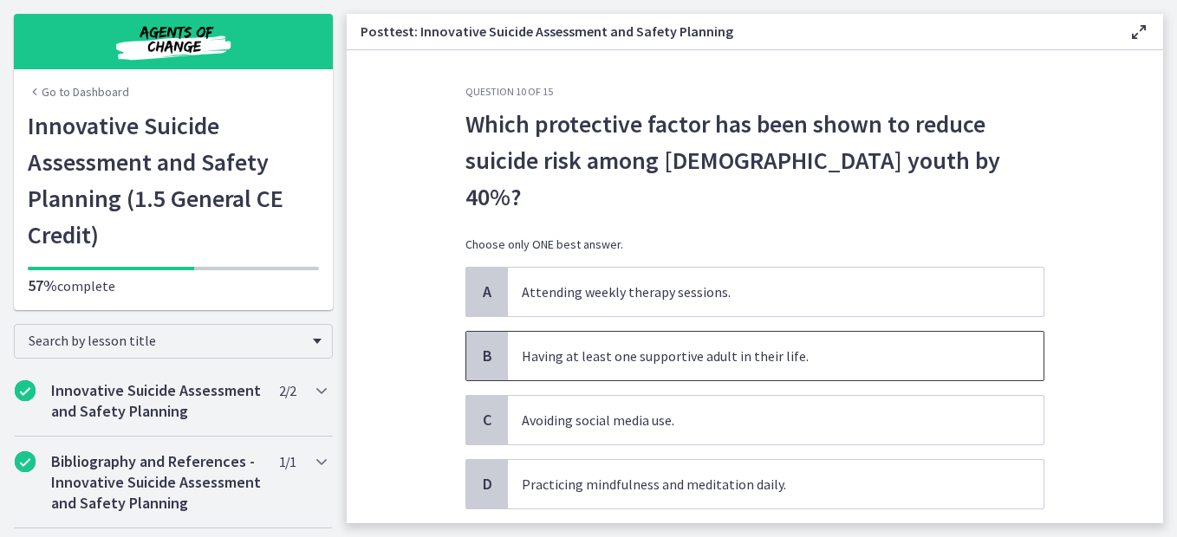
click at [841, 332] on span "Having at least one supportive adult in their life." at bounding box center [775, 356] width 535 height 49
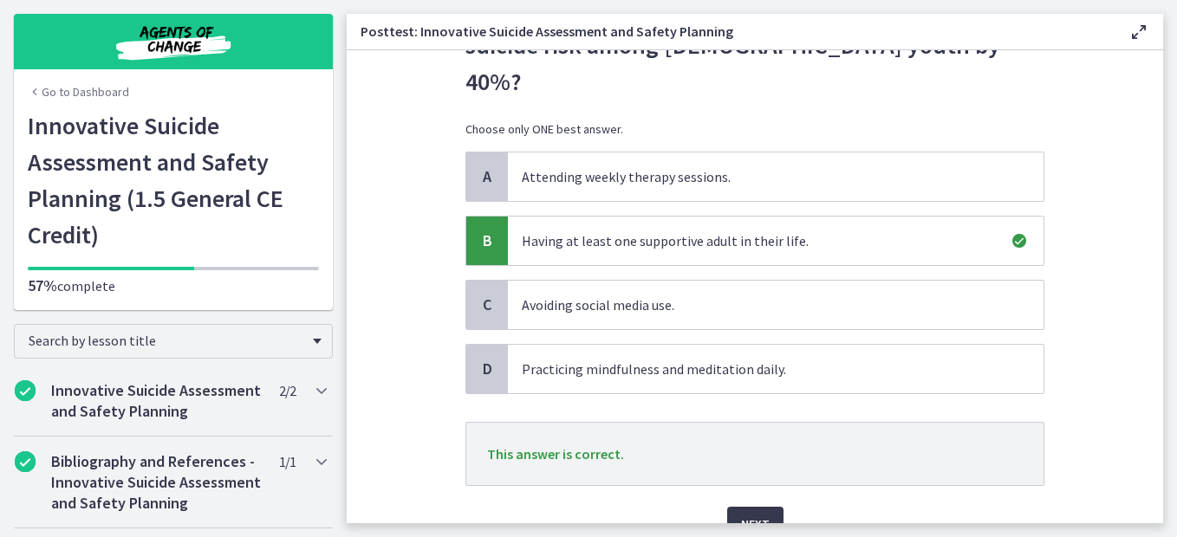
scroll to position [166, 0]
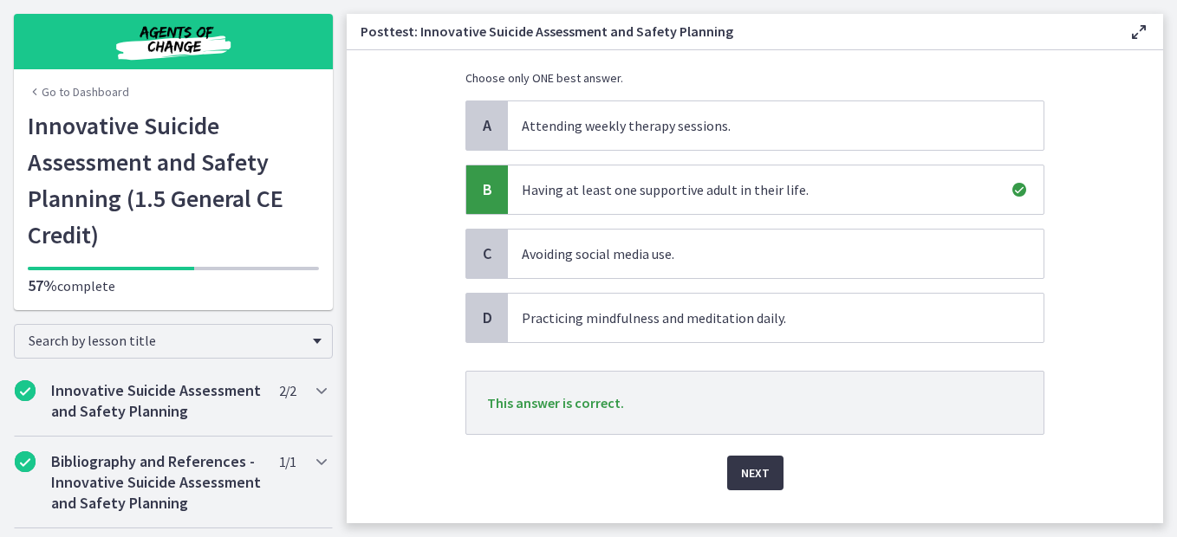
click at [745, 463] on span "Next" at bounding box center [755, 473] width 29 height 21
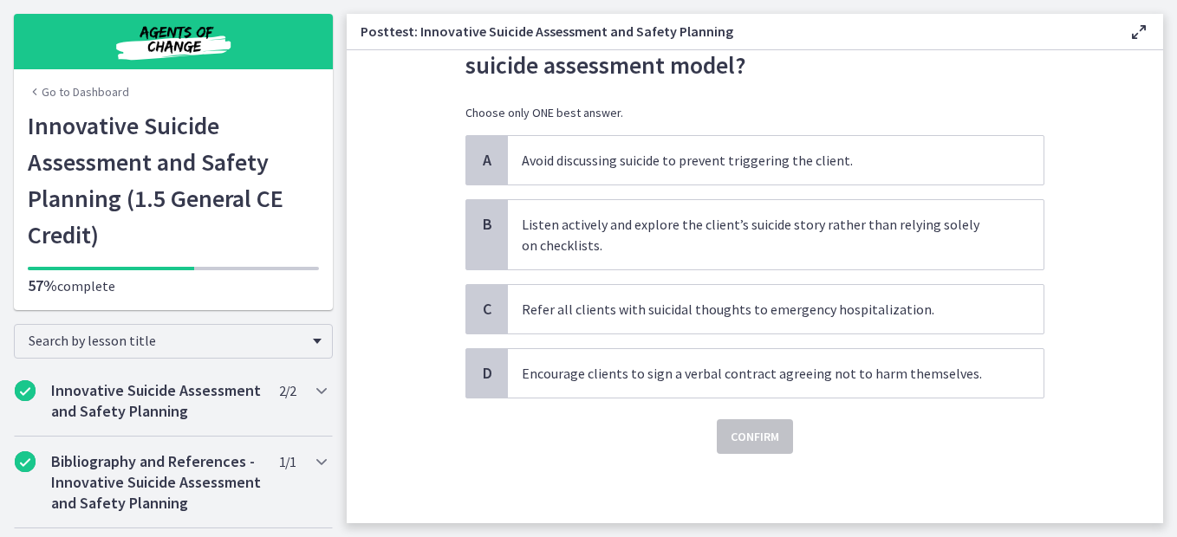
scroll to position [0, 0]
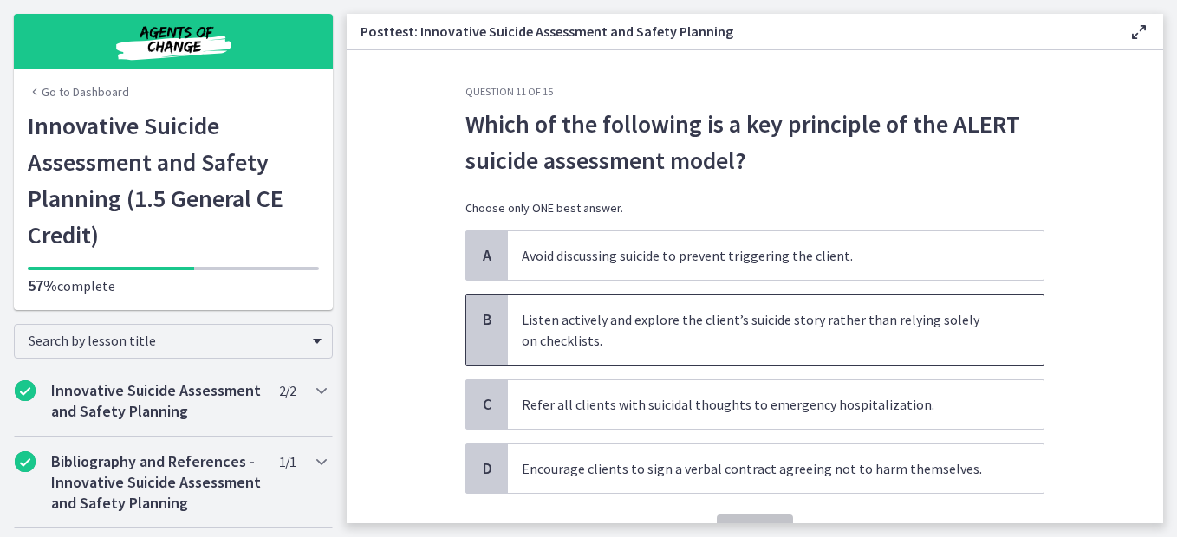
click at [863, 332] on span "Listen actively and explore the client’s suicide story rather than relying sole…" at bounding box center [775, 329] width 535 height 69
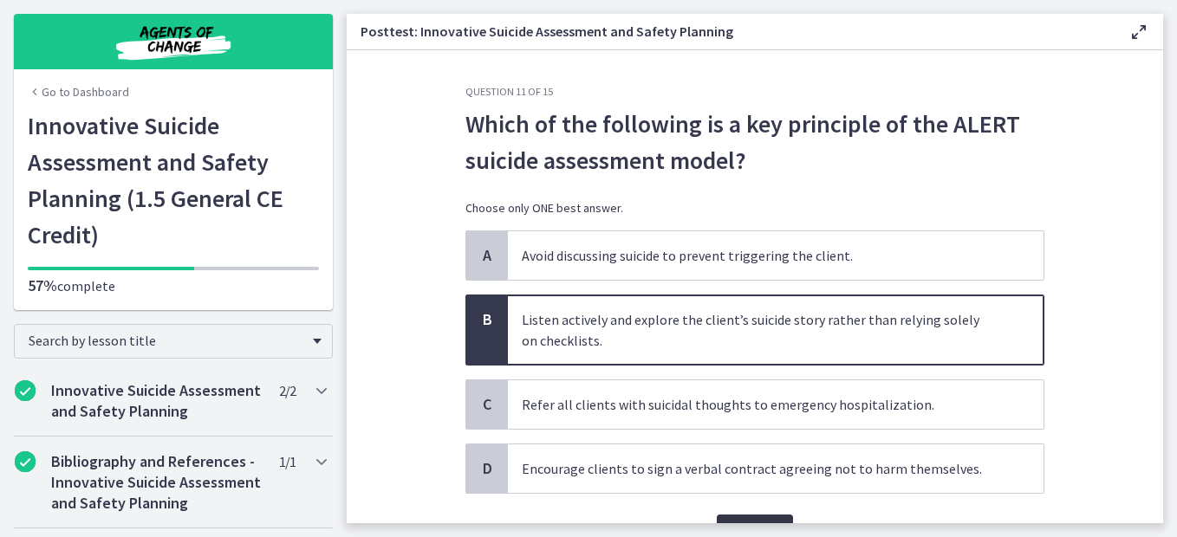
click at [761, 519] on button "Confirm" at bounding box center [755, 532] width 76 height 35
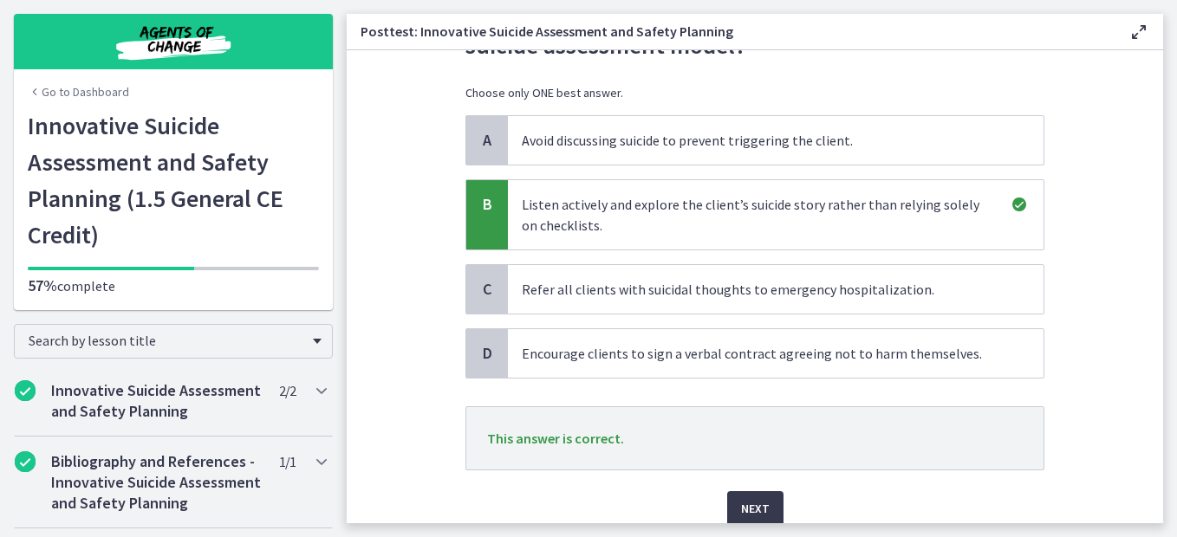
scroll to position [187, 0]
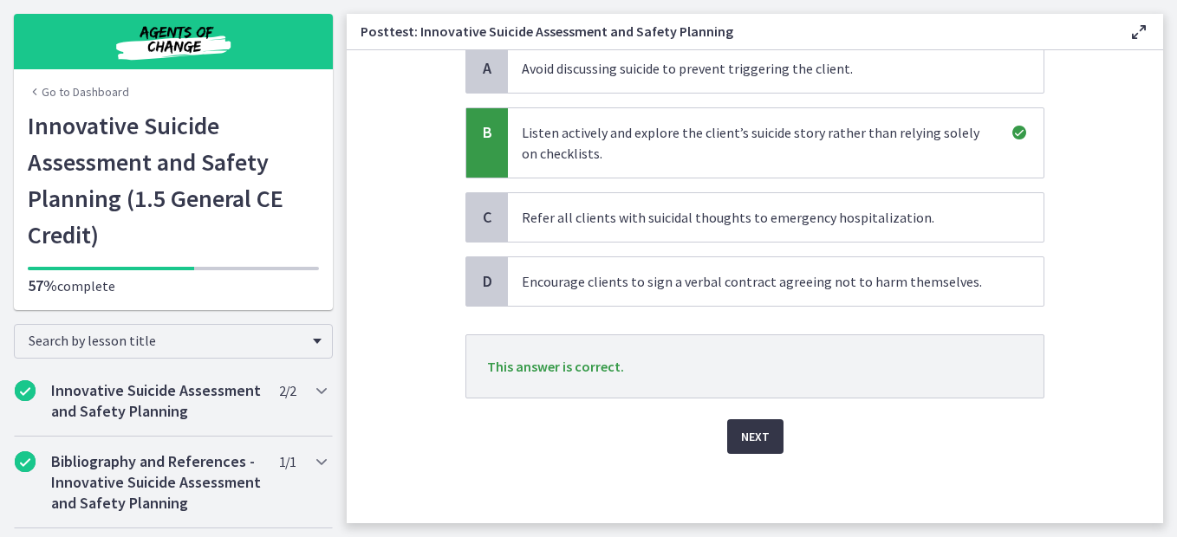
click at [761, 451] on button "Next" at bounding box center [755, 436] width 56 height 35
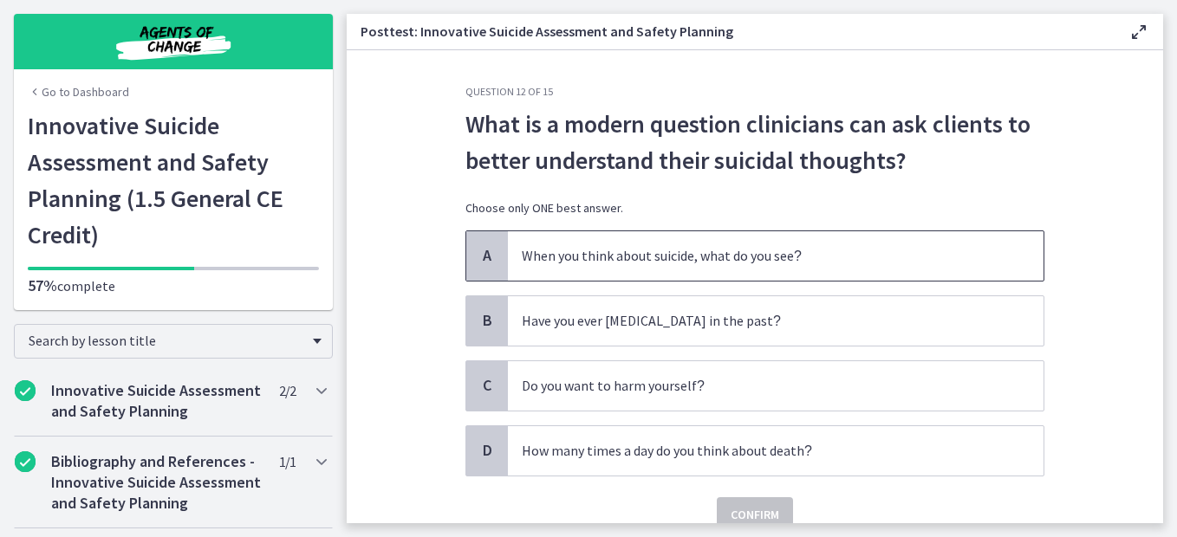
click at [878, 250] on p "When you think about suicide, what do you see ?" at bounding box center [758, 256] width 473 height 22
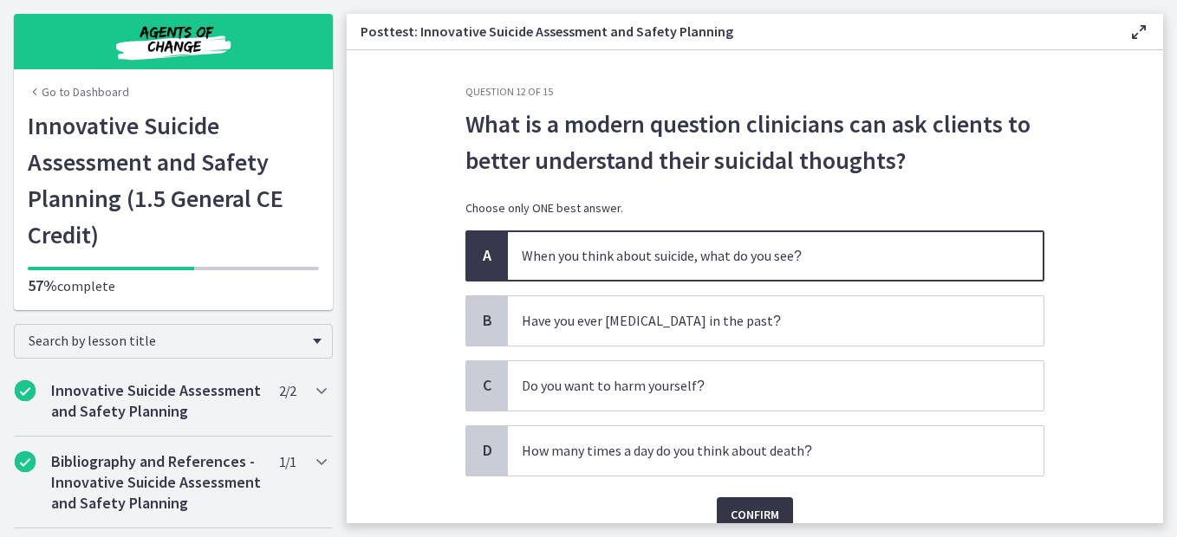
click at [762, 506] on span "Confirm" at bounding box center [754, 514] width 49 height 21
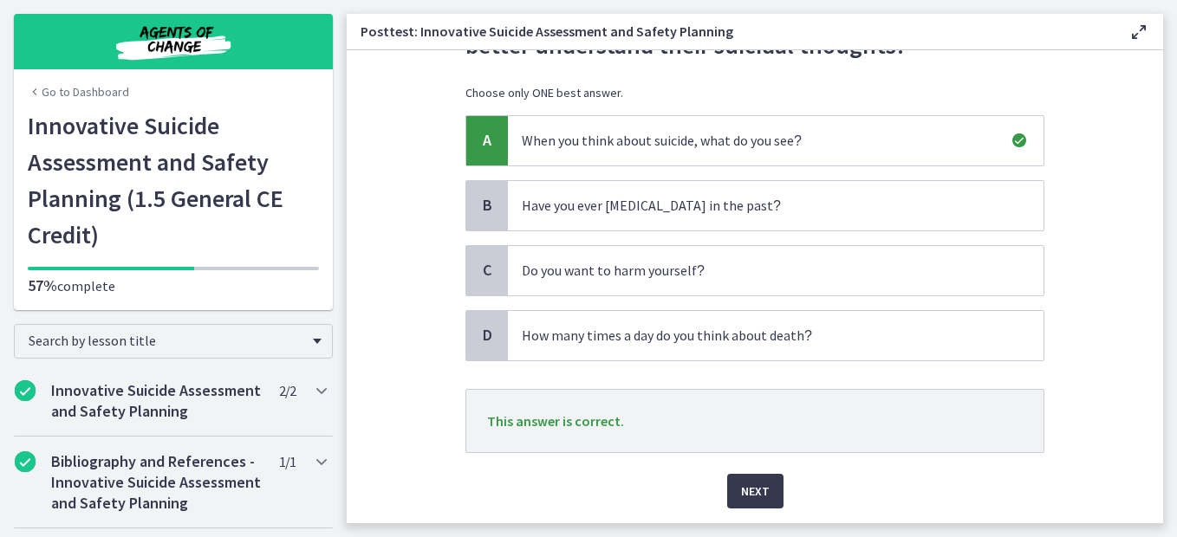
scroll to position [170, 0]
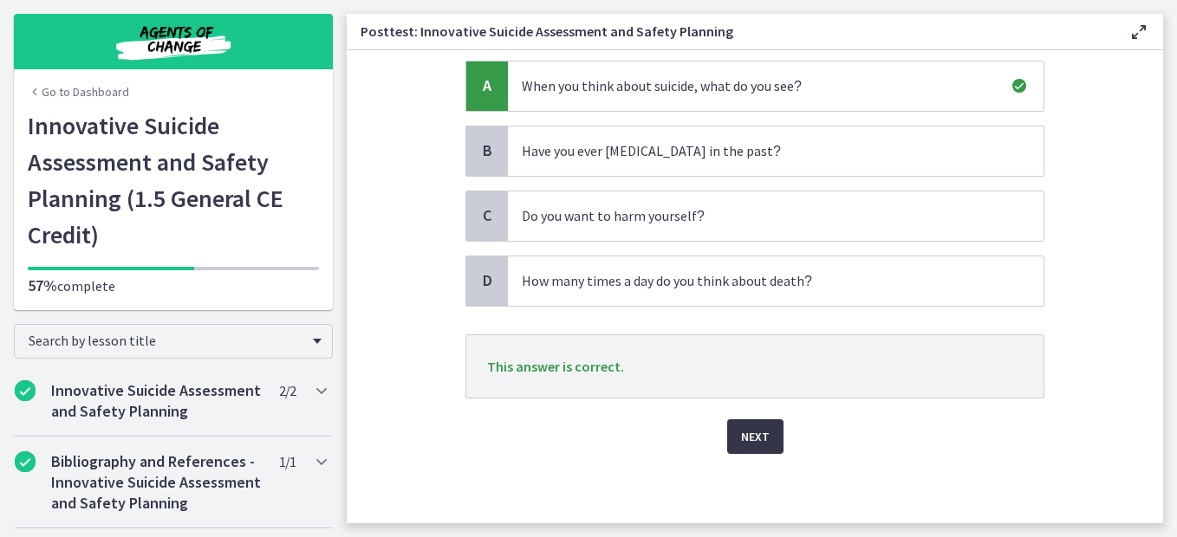
click at [758, 448] on button "Next" at bounding box center [755, 436] width 56 height 35
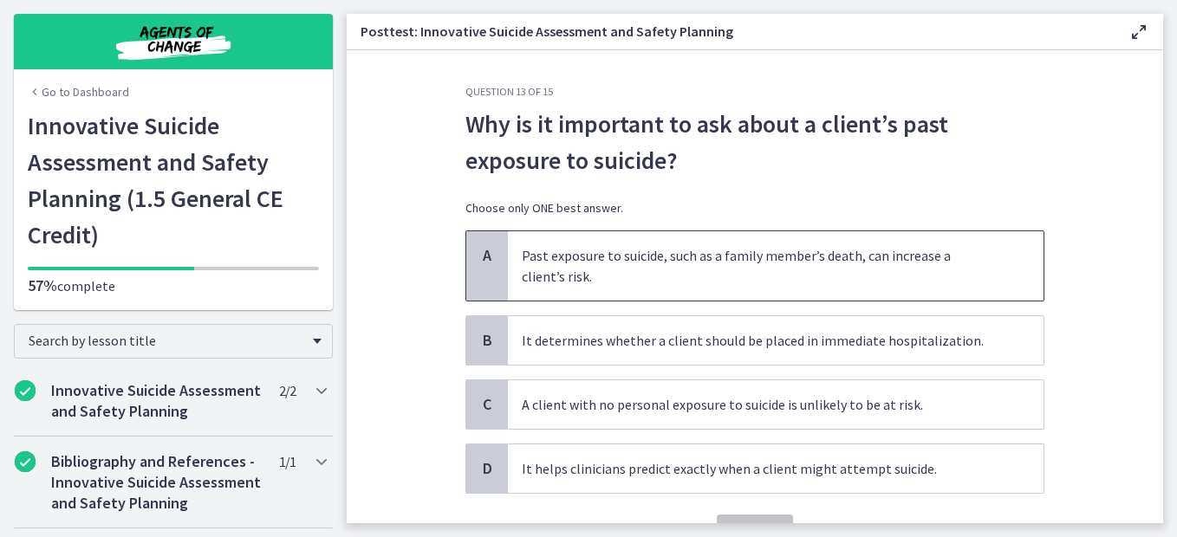
click at [993, 271] on span "Past exposure to suicide, such as a family member’s death, can increase a clien…" at bounding box center [775, 265] width 535 height 69
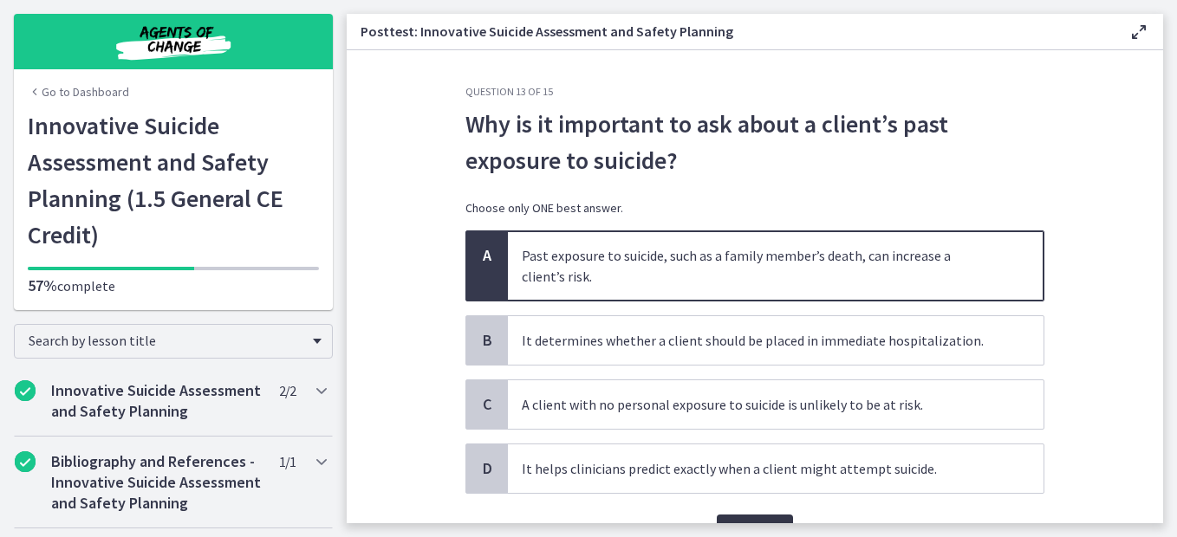
click at [777, 518] on button "Confirm" at bounding box center [755, 532] width 76 height 35
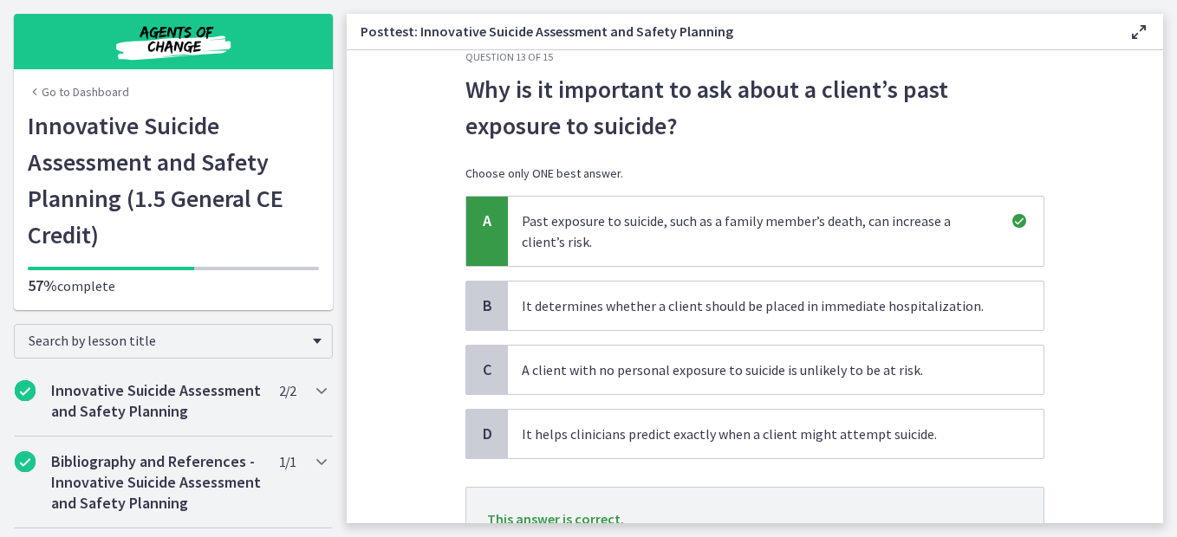
scroll to position [187, 0]
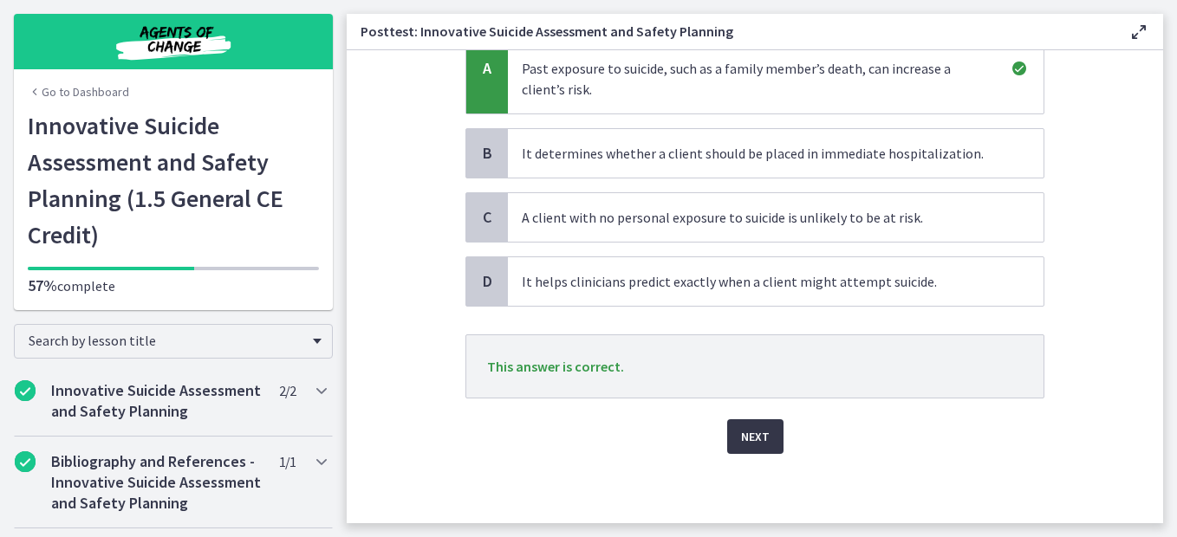
click at [759, 450] on button "Next" at bounding box center [755, 436] width 56 height 35
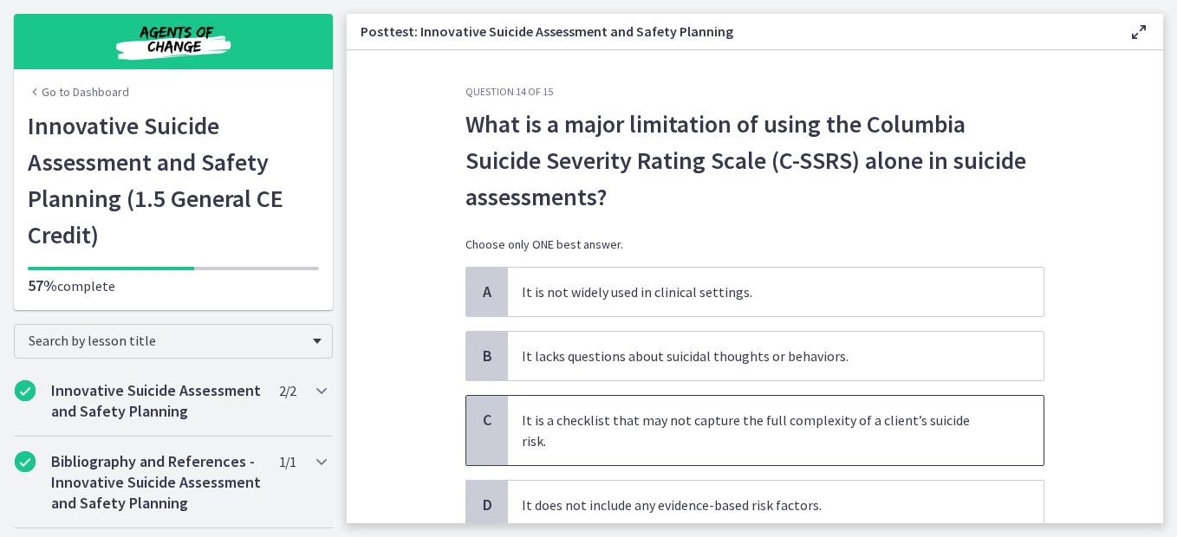
click at [956, 426] on span "It is a checklist that may not capture the full complexity of a client’s suicid…" at bounding box center [775, 430] width 535 height 69
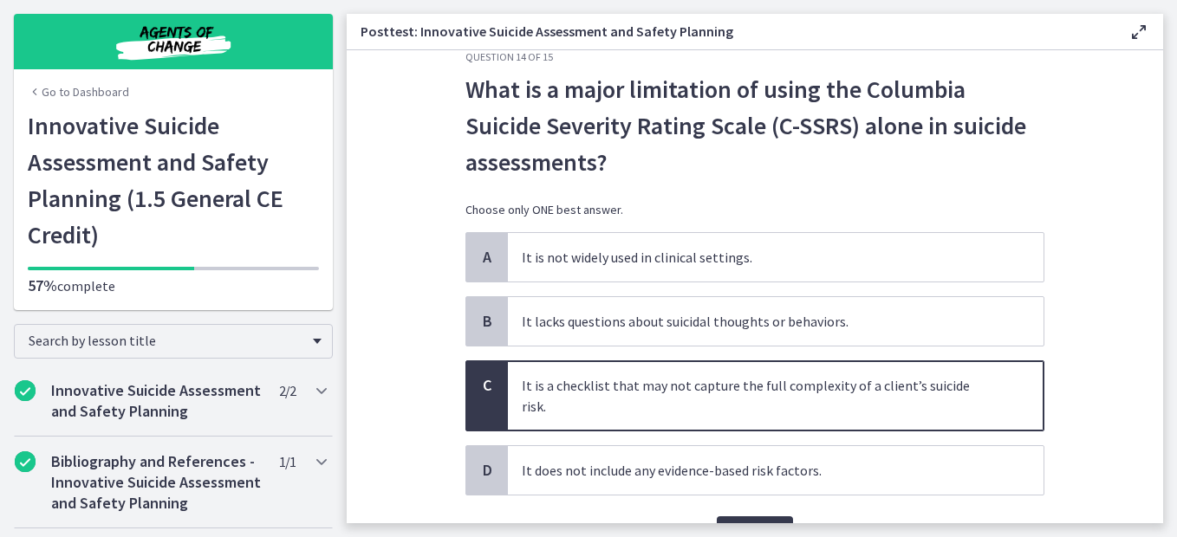
scroll to position [93, 0]
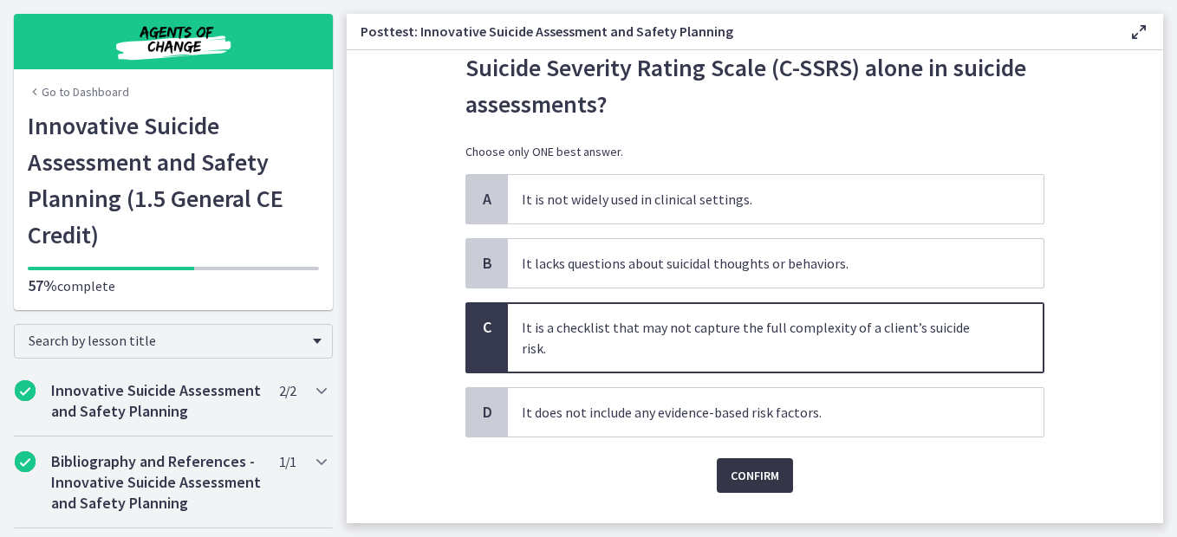
click at [769, 469] on button "Confirm" at bounding box center [755, 475] width 76 height 35
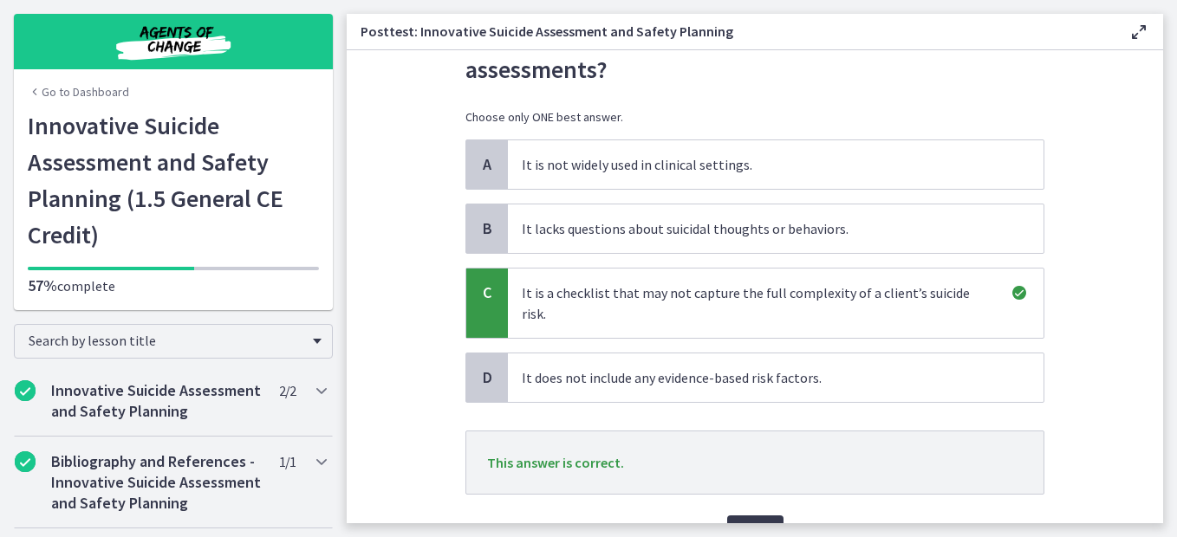
scroll to position [203, 0]
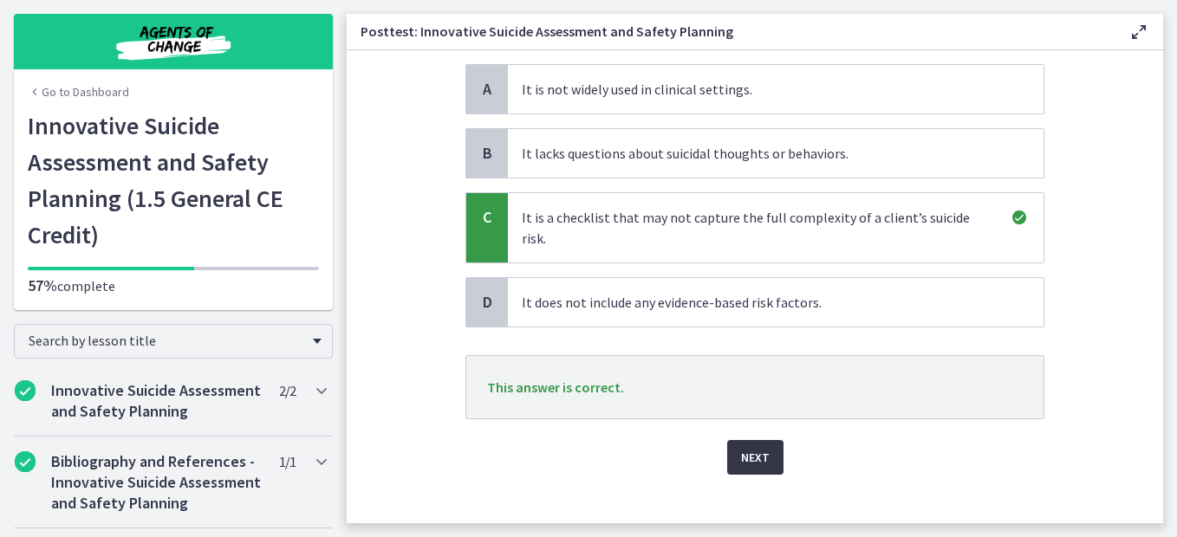
click at [754, 449] on button "Next" at bounding box center [755, 457] width 56 height 35
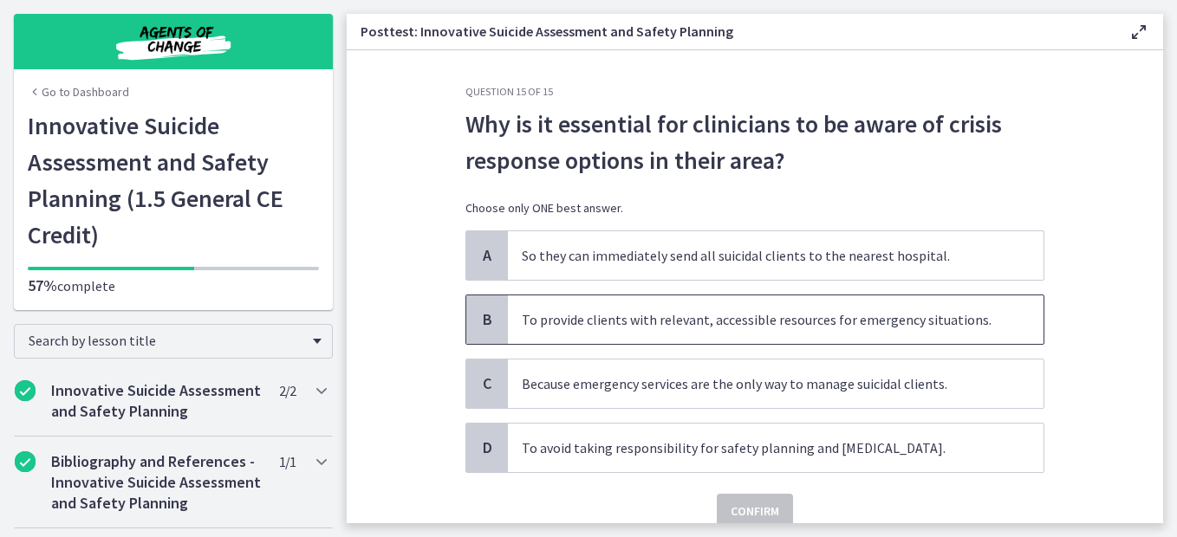
click at [925, 326] on span "To provide clients with relevant, accessible resources for emergency situations." at bounding box center [775, 319] width 535 height 49
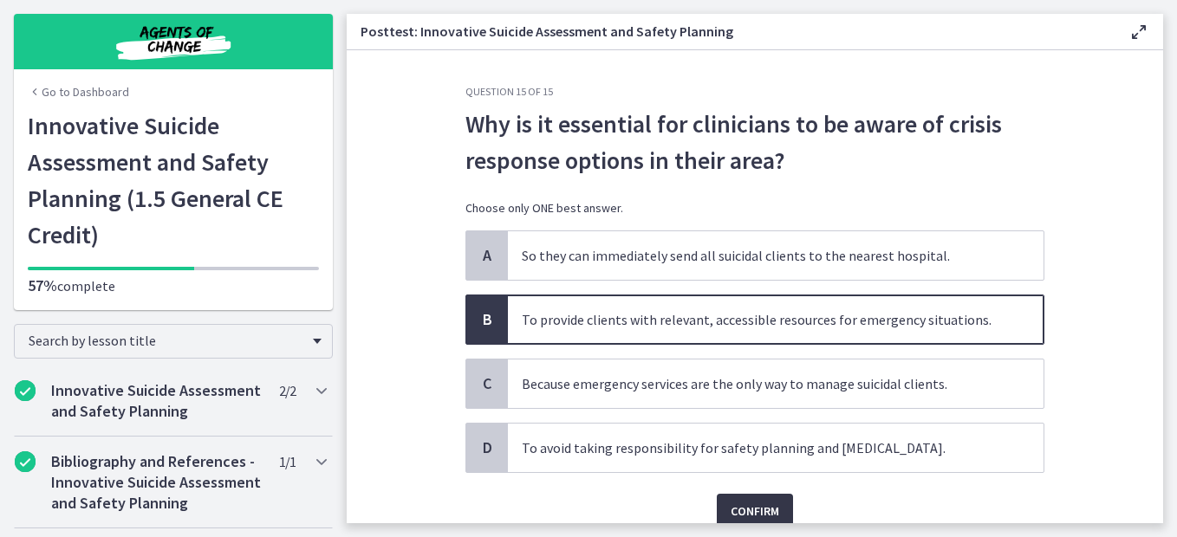
click at [734, 511] on span "Confirm" at bounding box center [754, 511] width 49 height 21
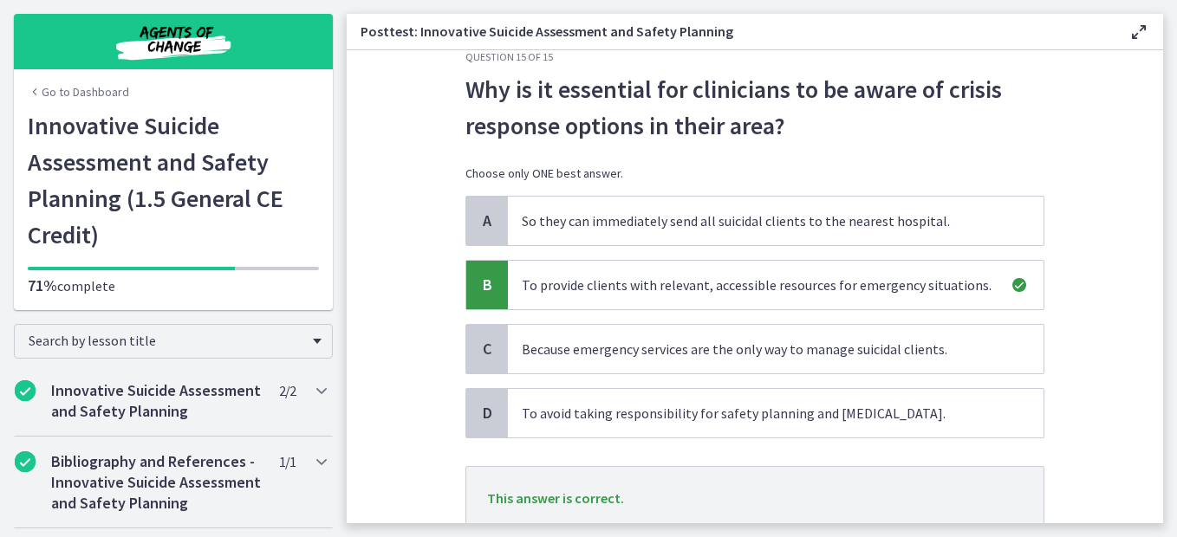
scroll to position [166, 0]
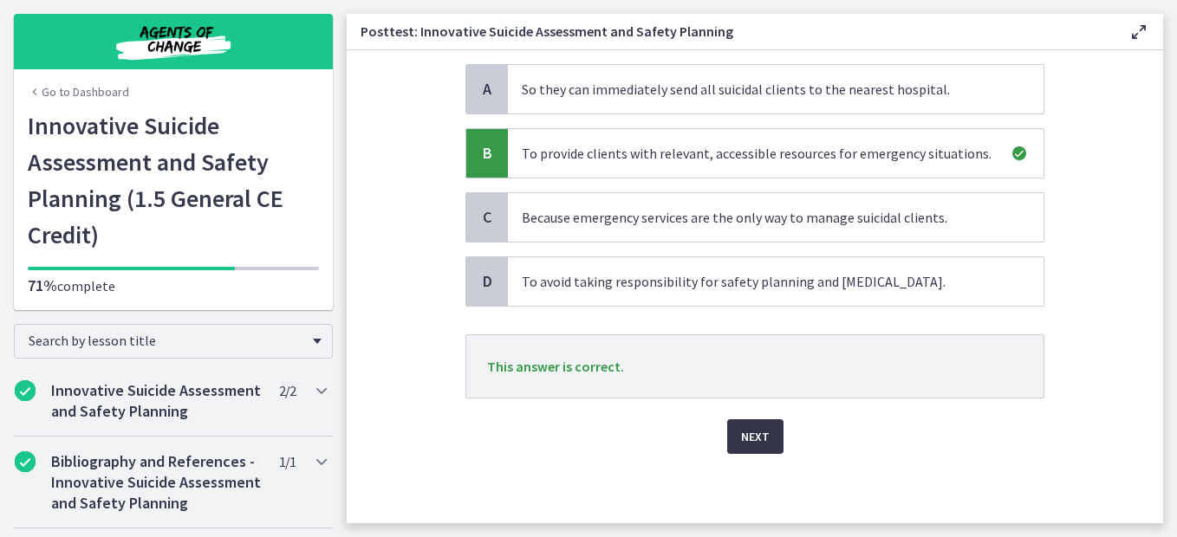
click at [750, 438] on span "Next" at bounding box center [755, 436] width 29 height 21
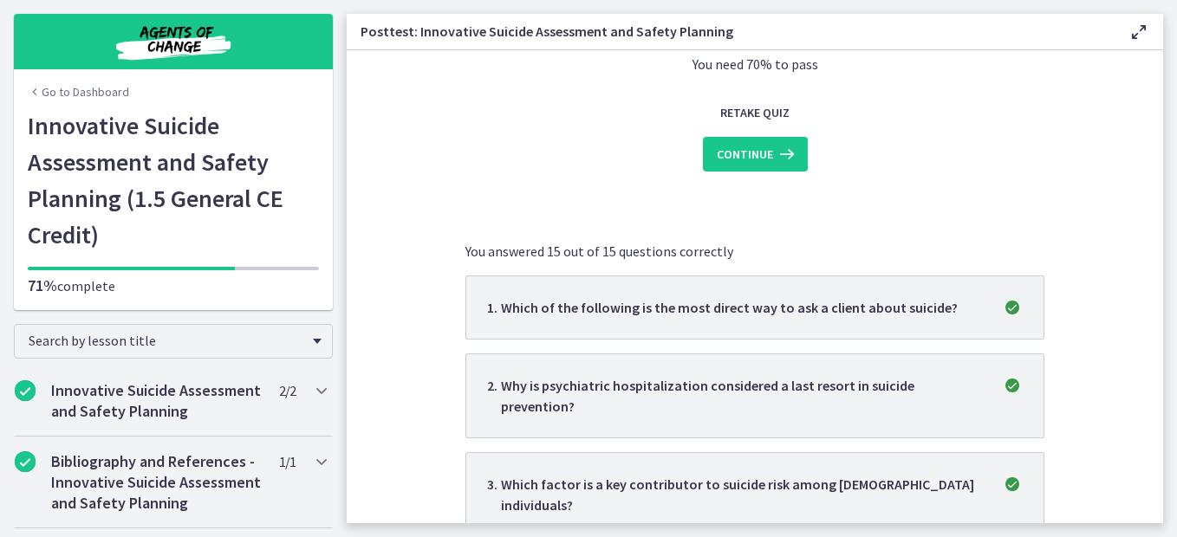
scroll to position [45, 0]
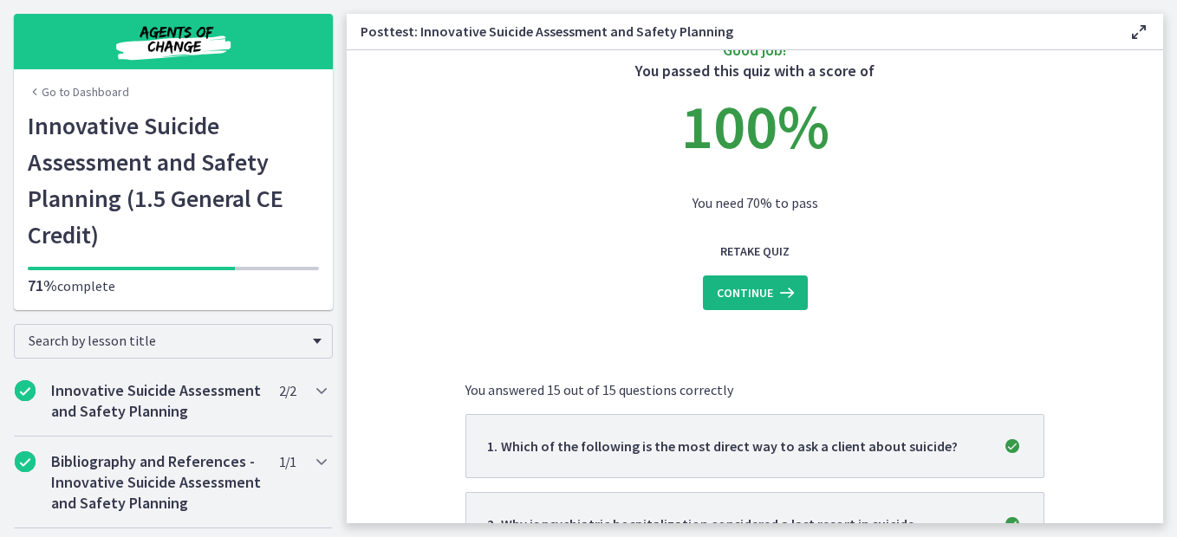
click at [787, 299] on icon at bounding box center [785, 292] width 24 height 21
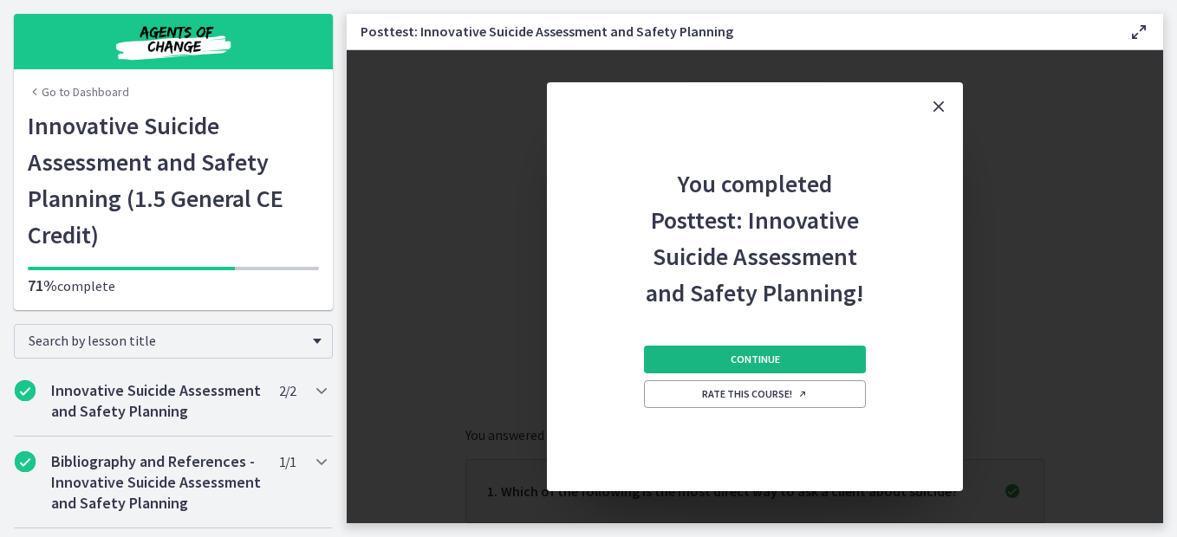
click at [830, 354] on button "Continue" at bounding box center [755, 360] width 222 height 28
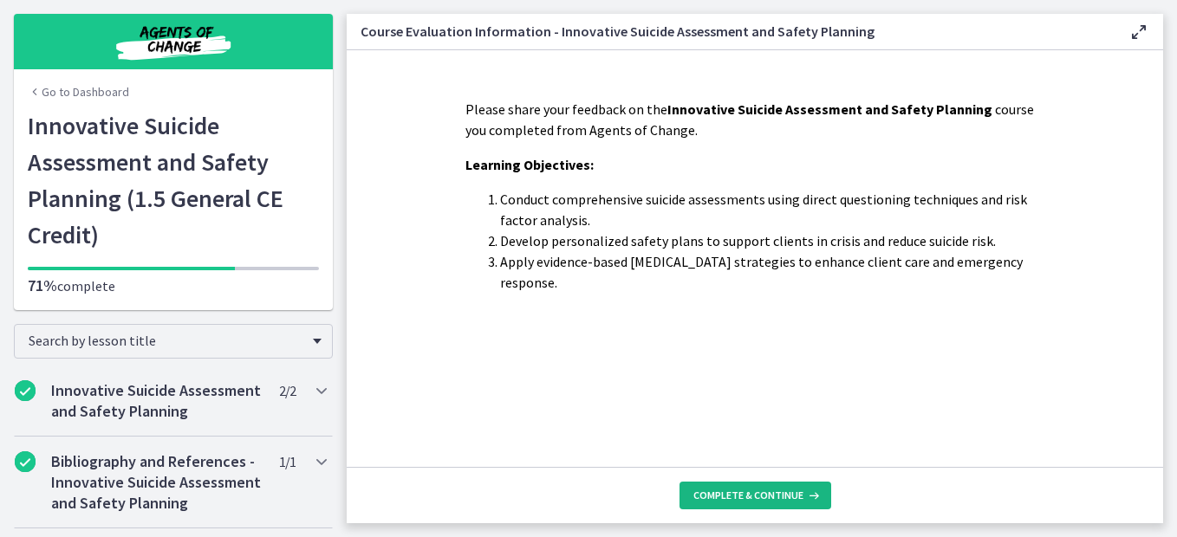
click at [763, 492] on span "Complete & continue" at bounding box center [748, 496] width 110 height 14
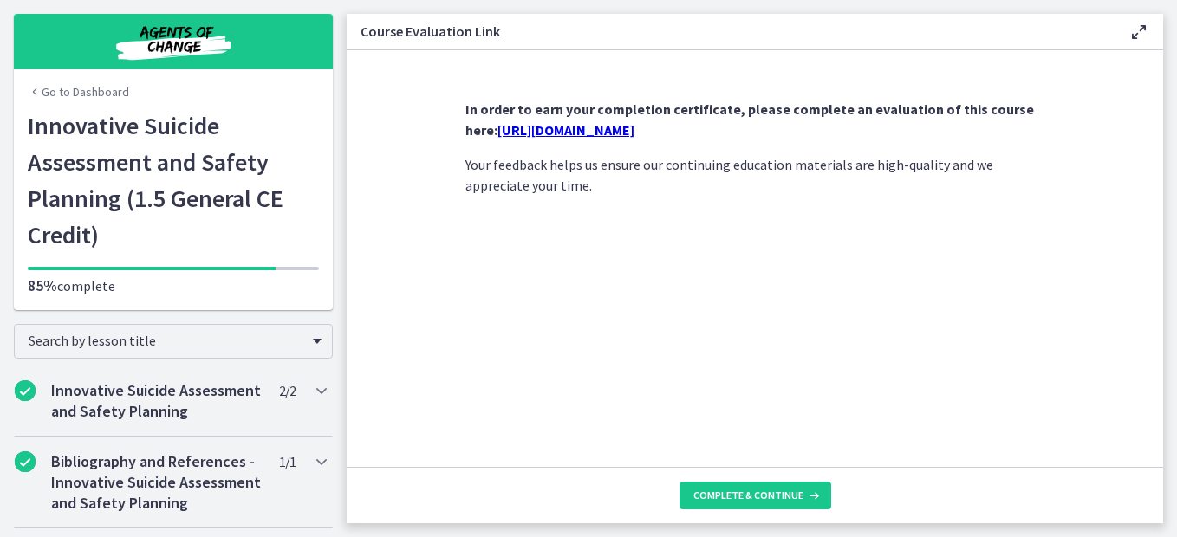
click at [634, 128] on link "[URL][DOMAIN_NAME]" at bounding box center [565, 129] width 137 height 17
click at [724, 489] on span "Complete & continue" at bounding box center [748, 496] width 110 height 14
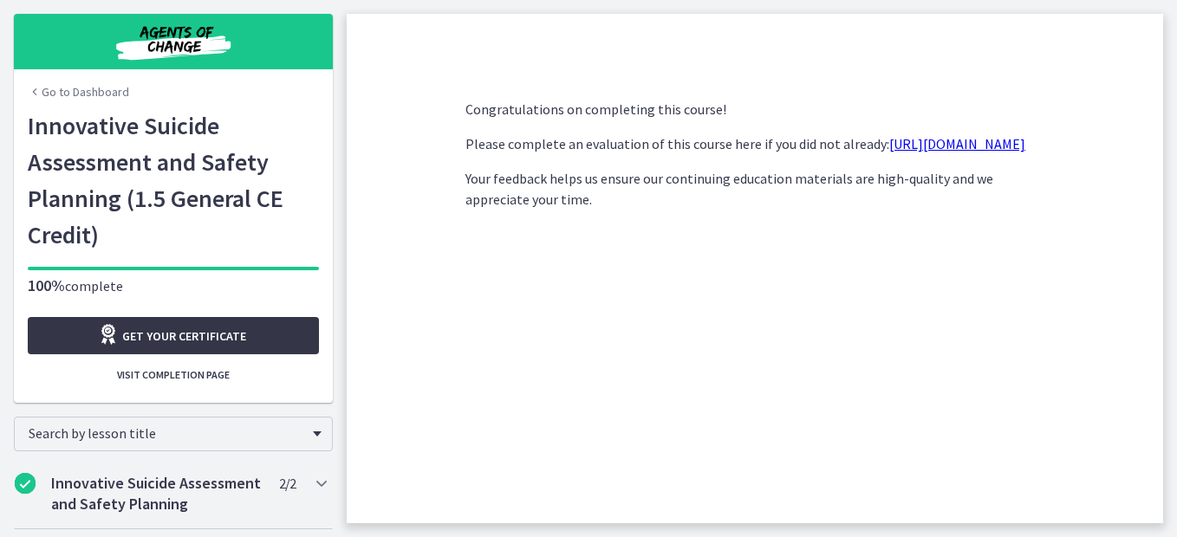
click at [281, 330] on link "Get your certificate" at bounding box center [173, 335] width 291 height 37
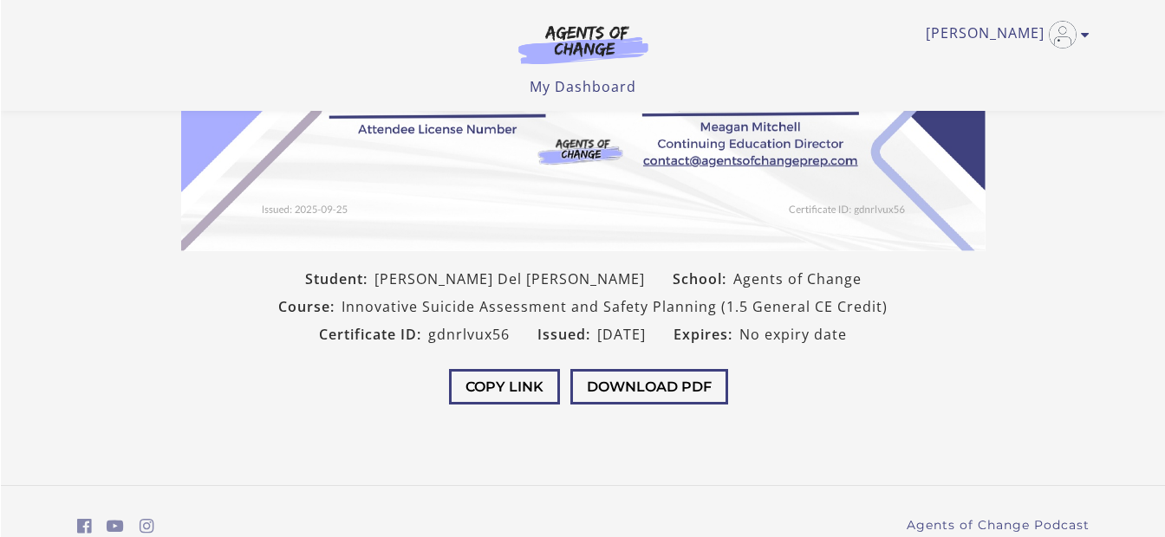
scroll to position [432, 0]
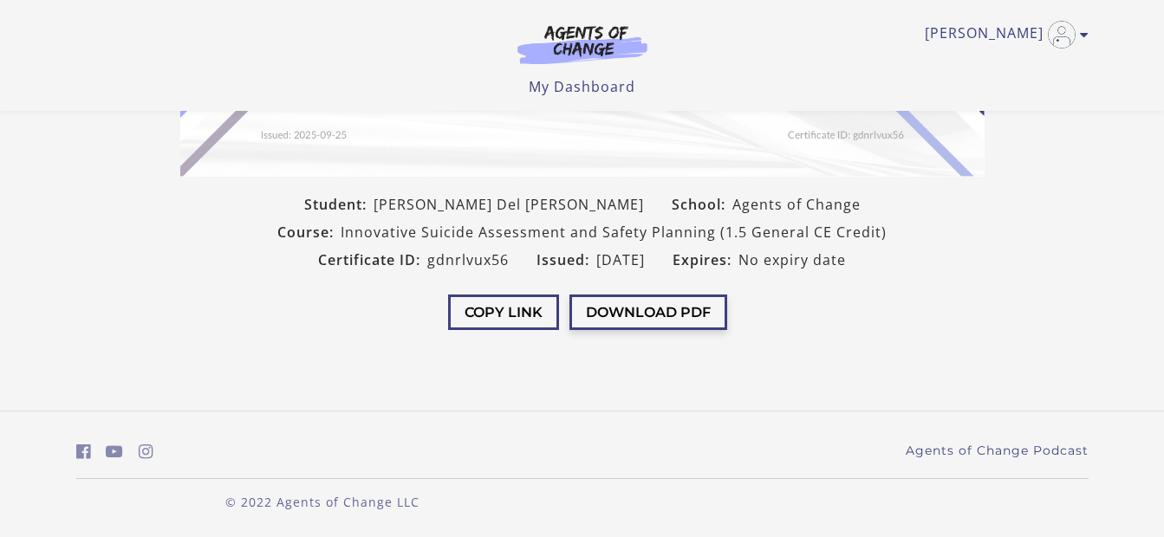
click at [678, 315] on button "Download PDF" at bounding box center [648, 313] width 158 height 36
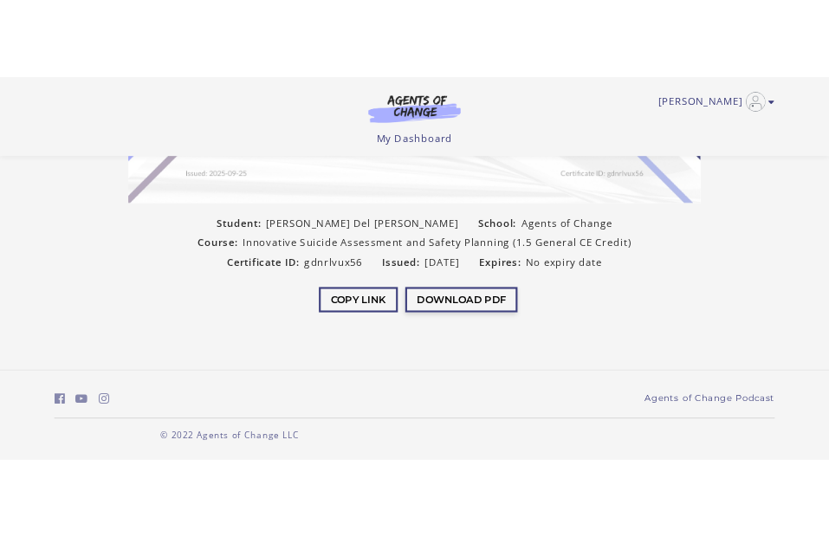
scroll to position [431, 0]
